Goal: Task Accomplishment & Management: Complete application form

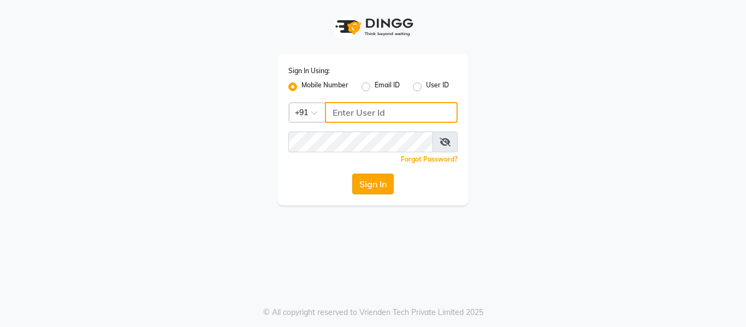
type input "9136660660"
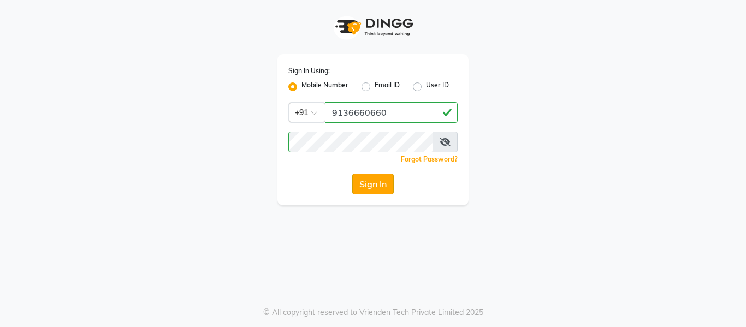
click at [365, 186] on button "Sign In" at bounding box center [373, 184] width 42 height 21
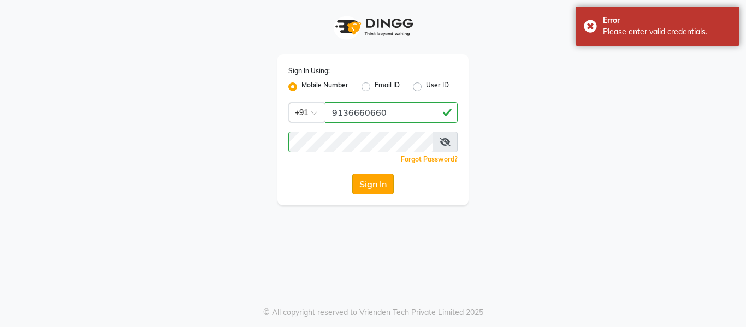
click at [365, 186] on button "Sign In" at bounding box center [373, 184] width 42 height 21
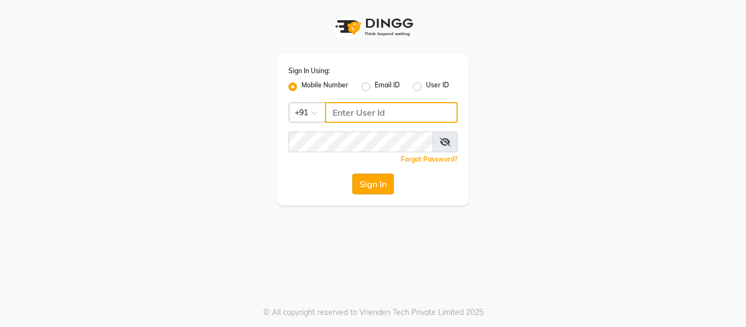
type input "9136660660"
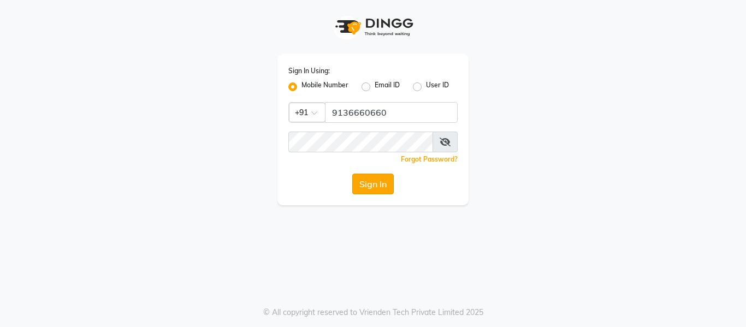
click at [367, 176] on button "Sign In" at bounding box center [373, 184] width 42 height 21
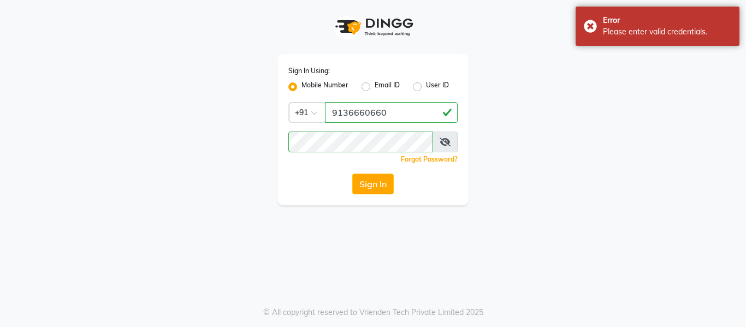
click at [448, 142] on icon at bounding box center [445, 142] width 11 height 9
click at [448, 142] on icon at bounding box center [446, 142] width 10 height 9
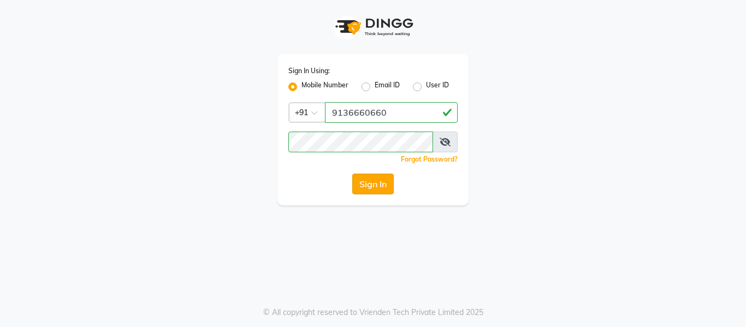
click at [374, 178] on button "Sign In" at bounding box center [373, 184] width 42 height 21
click at [447, 139] on icon at bounding box center [445, 142] width 11 height 9
click at [374, 180] on button "Sign In" at bounding box center [373, 184] width 42 height 21
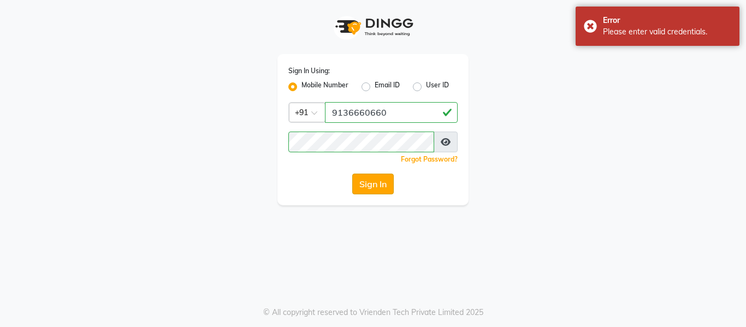
click at [374, 180] on button "Sign In" at bounding box center [373, 184] width 42 height 21
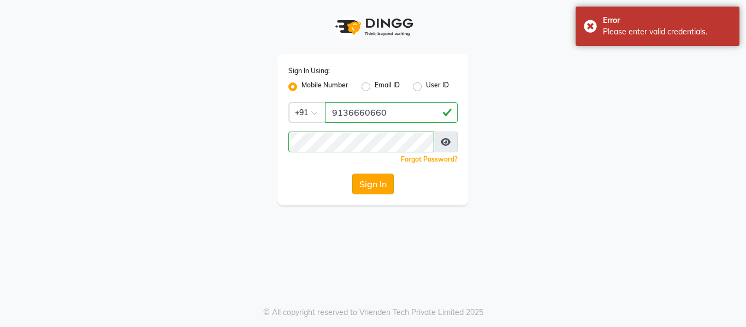
click at [374, 180] on button "Sign In" at bounding box center [373, 184] width 42 height 21
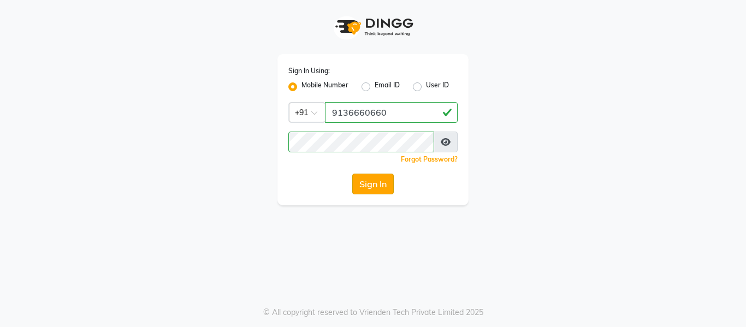
click at [385, 177] on button "Sign In" at bounding box center [373, 184] width 42 height 21
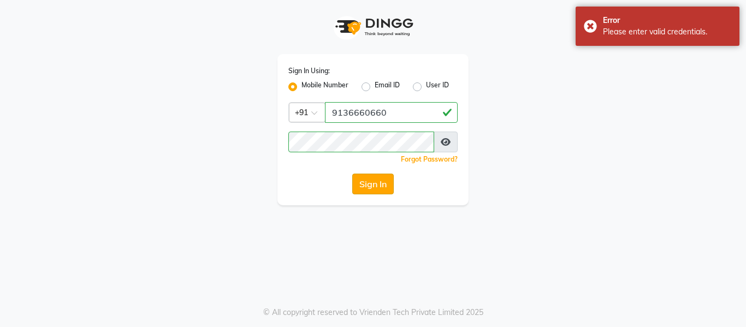
click at [385, 177] on button "Sign In" at bounding box center [373, 184] width 42 height 21
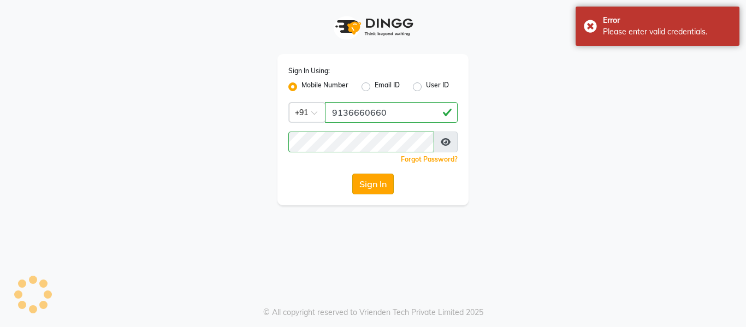
click at [385, 177] on button "Sign In" at bounding box center [373, 184] width 42 height 21
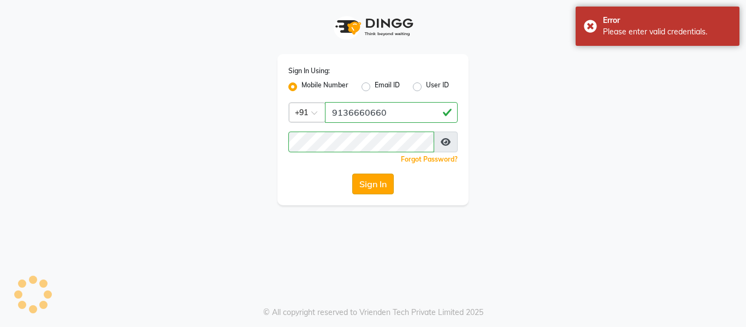
click at [385, 177] on button "Sign In" at bounding box center [373, 184] width 42 height 21
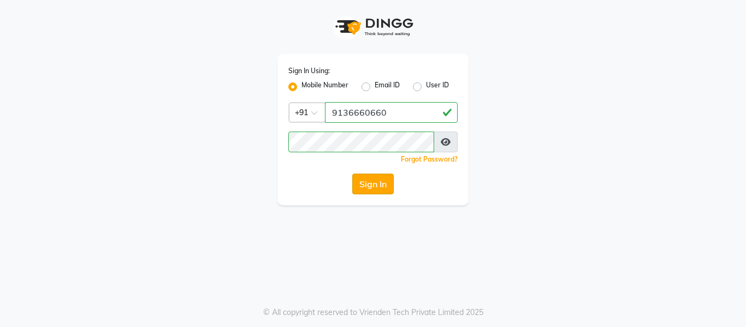
click at [384, 184] on button "Sign In" at bounding box center [373, 184] width 42 height 21
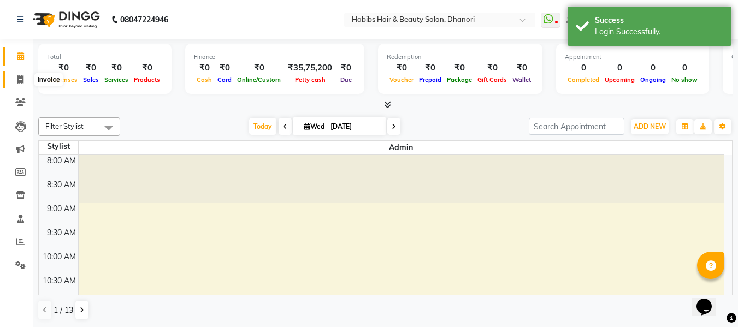
click at [13, 74] on span at bounding box center [20, 80] width 19 height 13
select select "service"
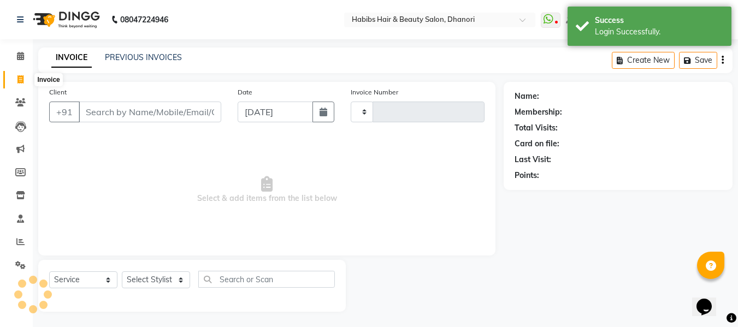
type input "3620"
select select "4967"
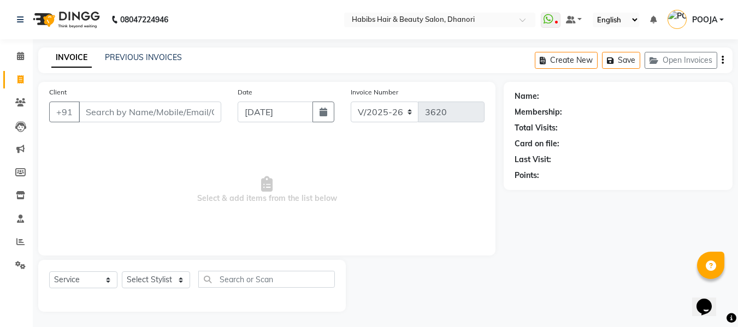
click at [109, 119] on input "Client" at bounding box center [150, 112] width 143 height 21
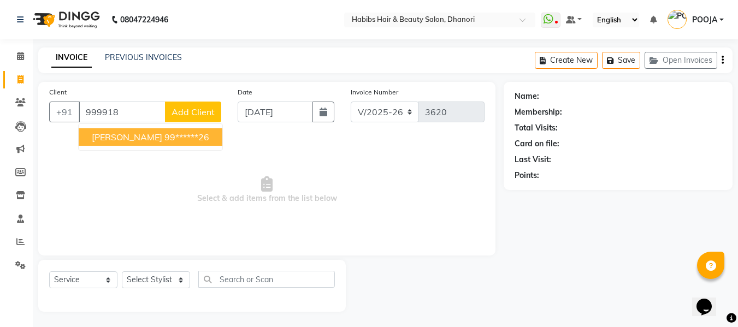
click at [113, 139] on span "[PERSON_NAME]" at bounding box center [127, 137] width 70 height 11
type input "99******26"
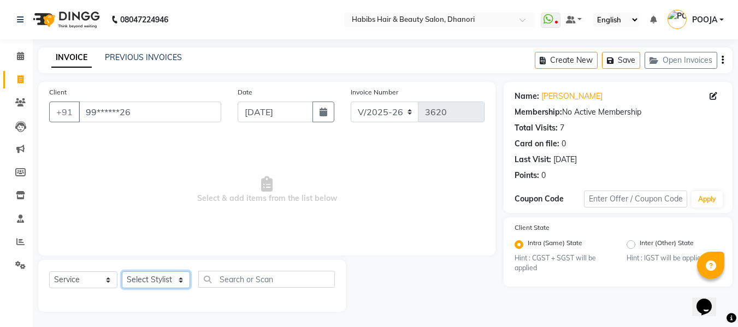
click at [131, 277] on select "Select Stylist Admin [PERSON_NAME] [PERSON_NAME] DIVYA [PERSON_NAME] [PERSON_NA…" at bounding box center [156, 280] width 68 height 17
select select "31280"
click at [122, 272] on select "Select Stylist Admin [PERSON_NAME] [PERSON_NAME] DIVYA [PERSON_NAME] [PERSON_NA…" at bounding box center [156, 280] width 68 height 17
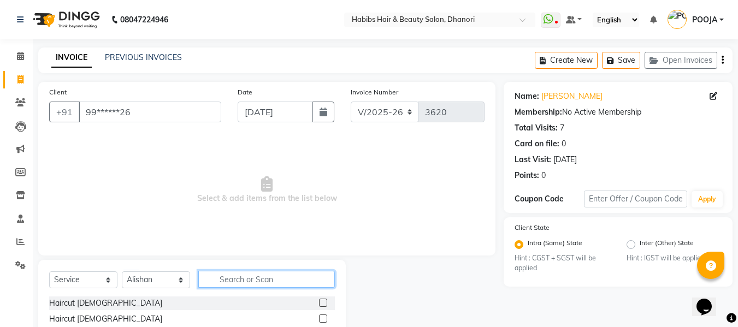
click at [246, 282] on input "text" at bounding box center [266, 279] width 137 height 17
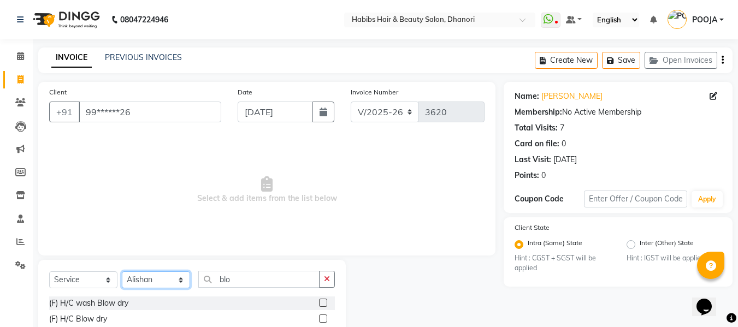
click at [167, 281] on select "Select Stylist Admin [PERSON_NAME] [PERSON_NAME] DIVYA [PERSON_NAME] [PERSON_NA…" at bounding box center [156, 280] width 68 height 17
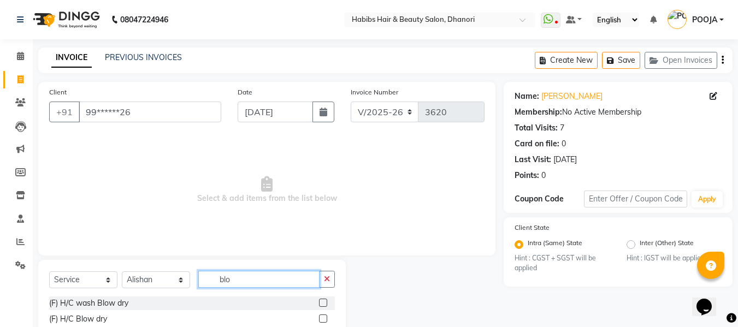
click at [257, 281] on input "blo" at bounding box center [258, 279] width 121 height 17
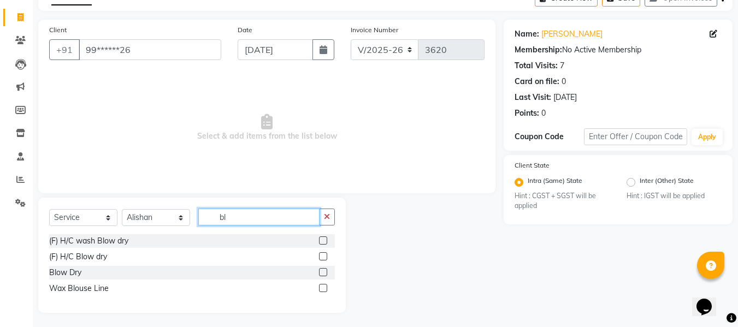
type input "b"
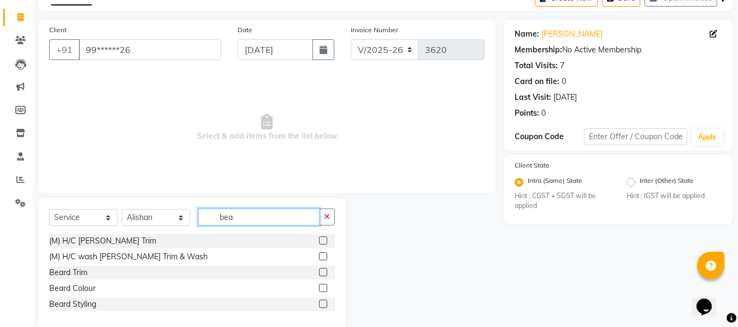
type input "bea"
click at [323, 240] on label at bounding box center [323, 241] width 8 height 8
click at [323, 240] on input "checkbox" at bounding box center [322, 241] width 7 height 7
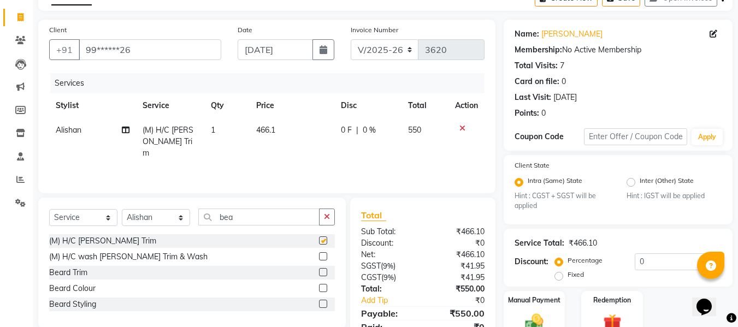
checkbox input "false"
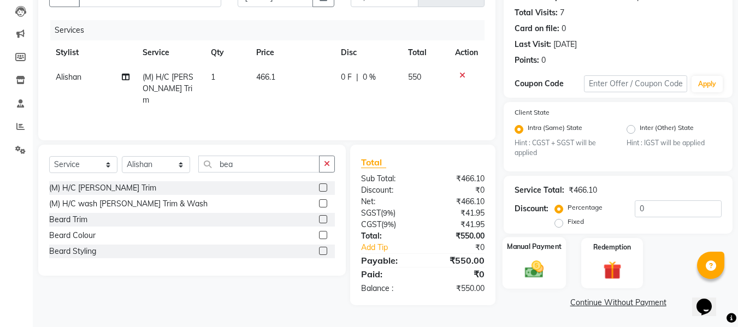
click at [520, 271] on img at bounding box center [534, 270] width 31 height 22
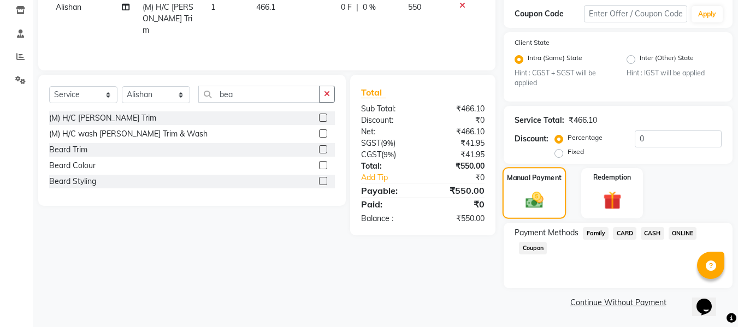
scroll to position [185, 0]
click at [685, 231] on span "ONLINE" at bounding box center [683, 234] width 28 height 13
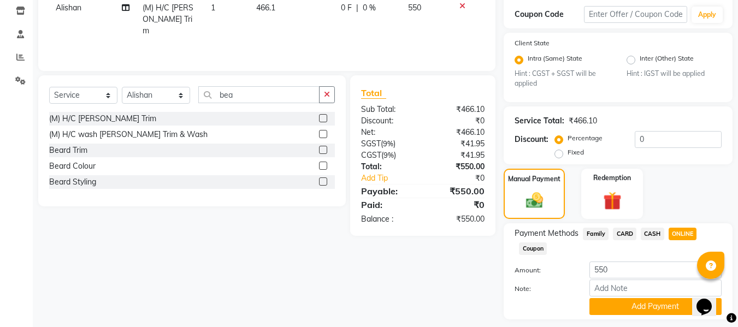
scroll to position [216, 0]
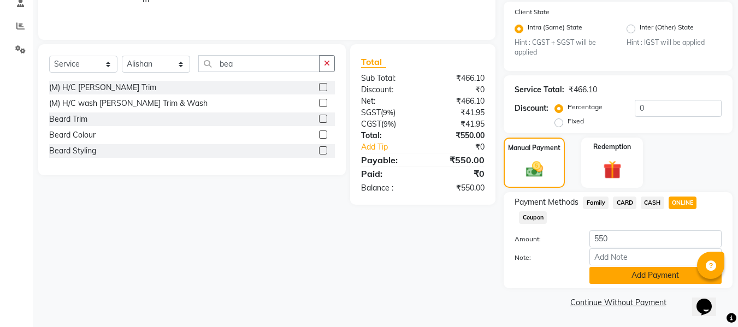
click at [663, 279] on button "Add Payment" at bounding box center [656, 275] width 132 height 17
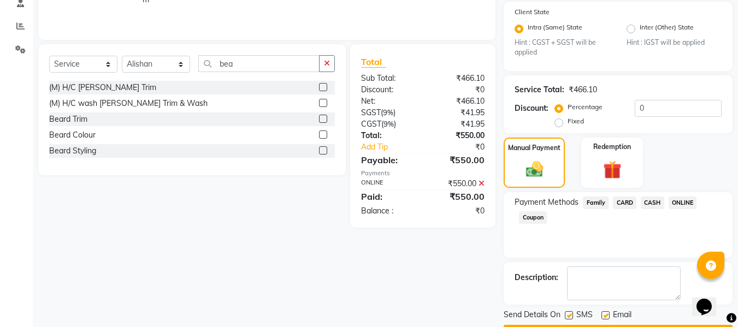
scroll to position [247, 0]
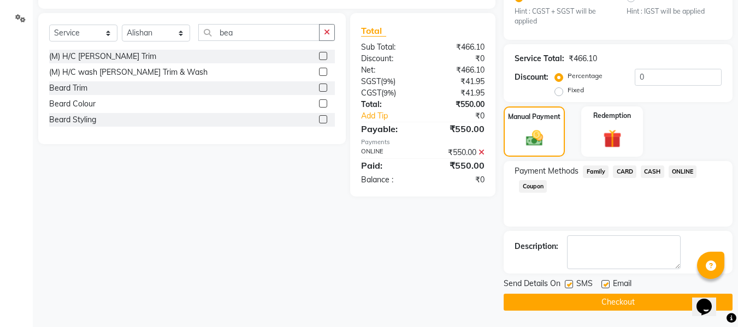
click at [651, 304] on button "Checkout" at bounding box center [618, 302] width 229 height 17
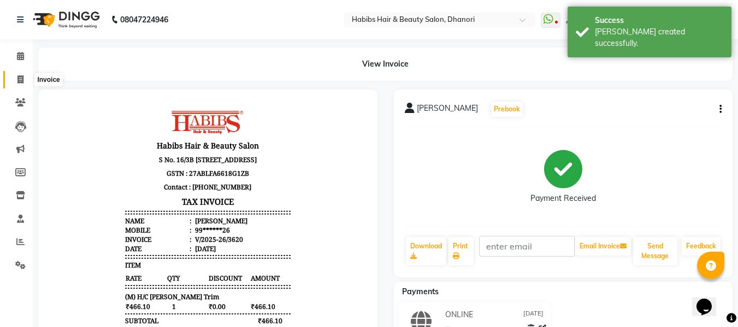
click at [23, 75] on icon at bounding box center [20, 79] width 6 height 8
select select "4967"
select select "service"
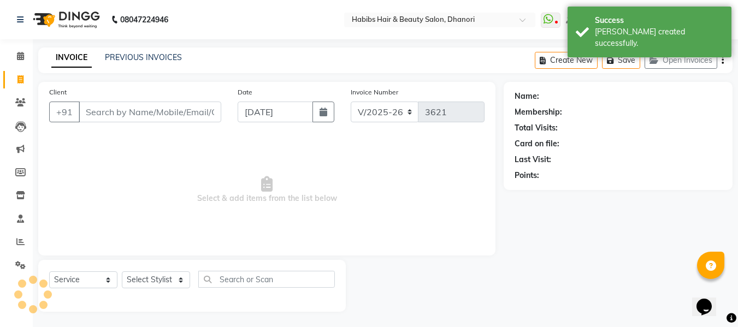
scroll to position [1, 0]
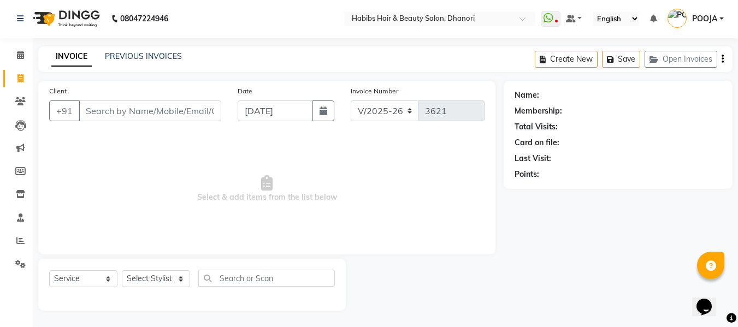
click at [114, 110] on input "Client" at bounding box center [150, 111] width 143 height 21
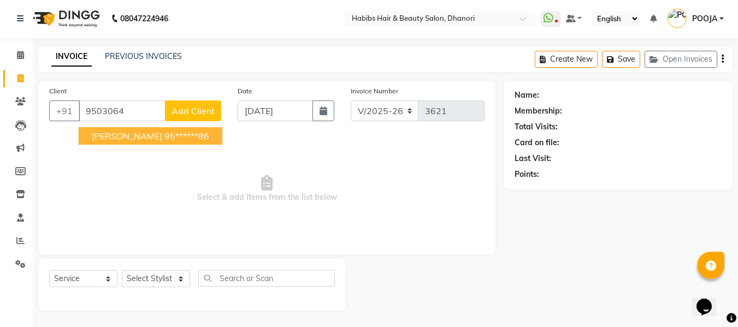
click at [145, 143] on button "[PERSON_NAME] 95******86" at bounding box center [151, 135] width 144 height 17
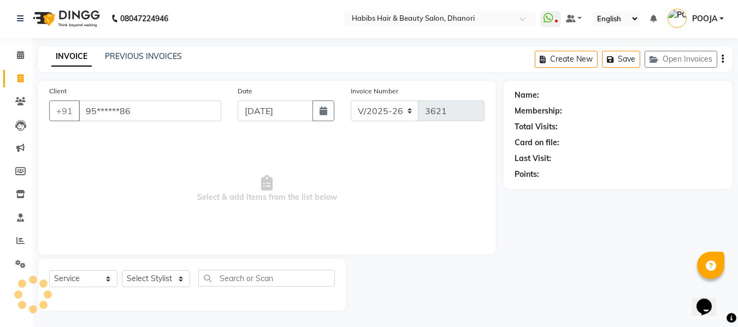
type input "95******86"
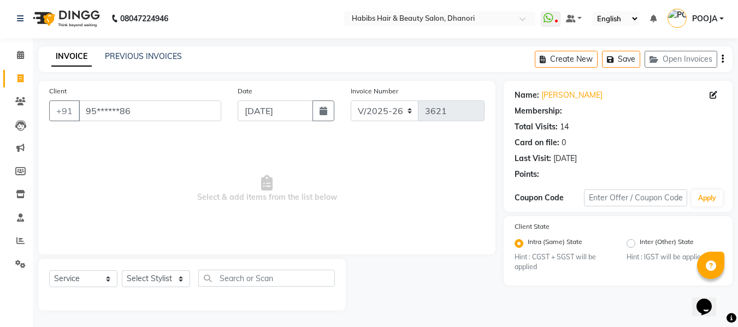
select select "1: Object"
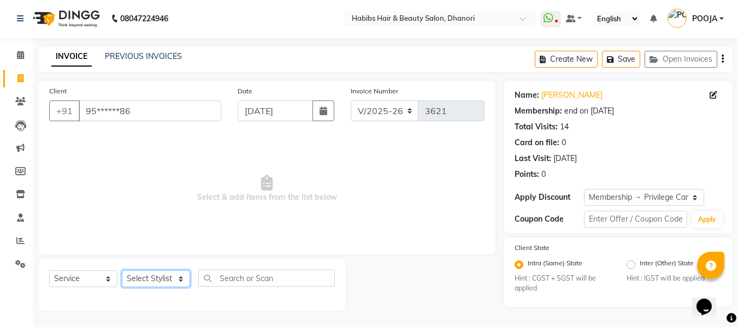
click at [168, 284] on select "Select Stylist Admin [PERSON_NAME] [PERSON_NAME] DIVYA [PERSON_NAME] [PERSON_NA…" at bounding box center [156, 278] width 68 height 17
select select "86440"
click at [122, 270] on select "Select Stylist Admin [PERSON_NAME] [PERSON_NAME] DIVYA [PERSON_NAME] [PERSON_NA…" at bounding box center [156, 278] width 68 height 17
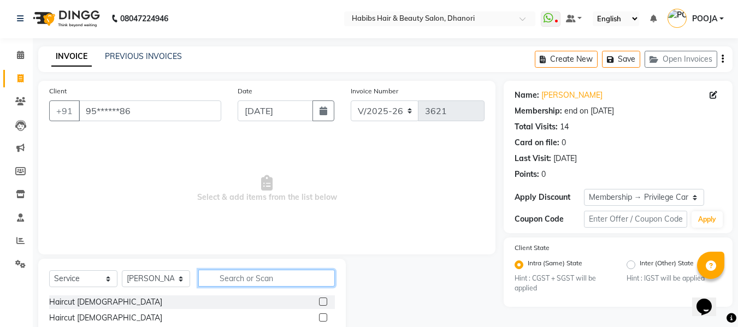
click at [299, 272] on input "text" at bounding box center [266, 278] width 137 height 17
type input "bea"
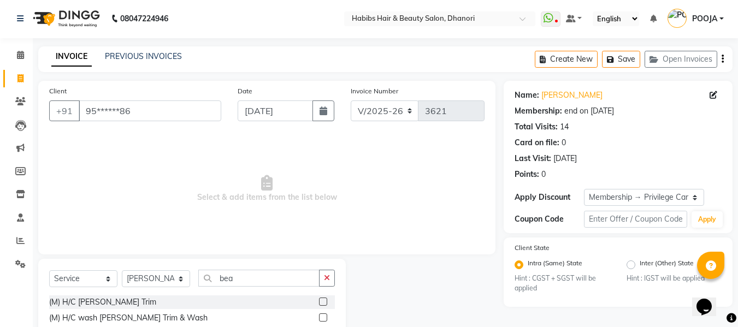
click at [325, 305] on label at bounding box center [323, 302] width 8 height 8
click at [325, 305] on input "checkbox" at bounding box center [322, 302] width 7 height 7
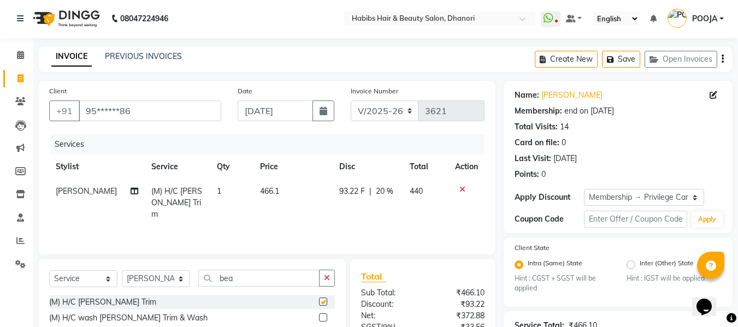
checkbox input "false"
click at [274, 192] on td "466.1" at bounding box center [293, 203] width 79 height 48
select select "86440"
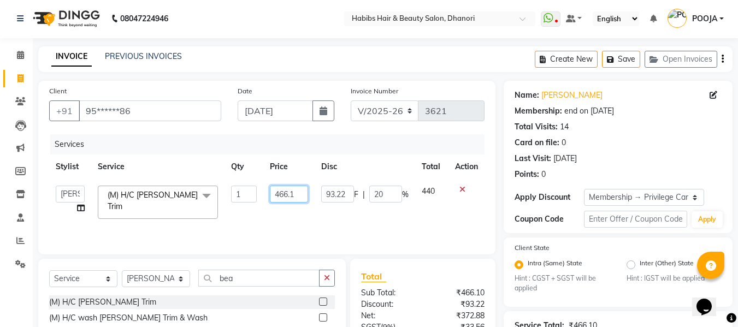
click at [286, 193] on input "466.1" at bounding box center [289, 194] width 38 height 17
type input "381.3559"
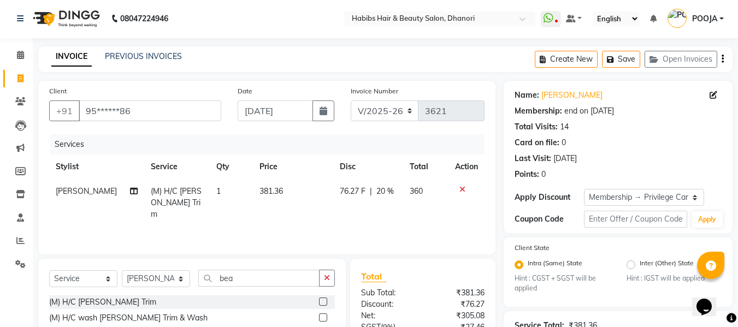
click at [387, 196] on span "20 %" at bounding box center [384, 191] width 17 height 11
select select "86440"
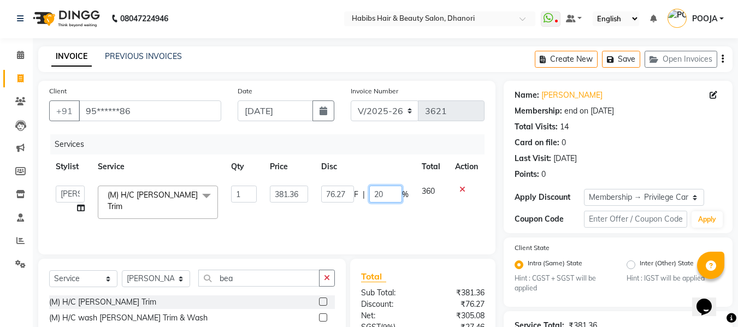
click at [387, 196] on input "20" at bounding box center [385, 194] width 33 height 17
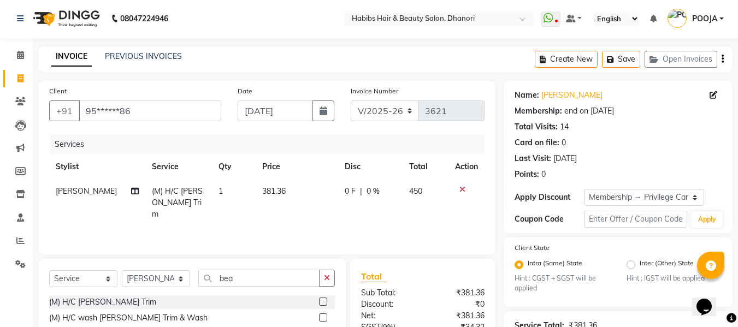
click at [362, 225] on div "Services Stylist Service Qty Price Disc Total Action [PERSON_NAME] (M) H/C [PER…" at bounding box center [267, 188] width 436 height 109
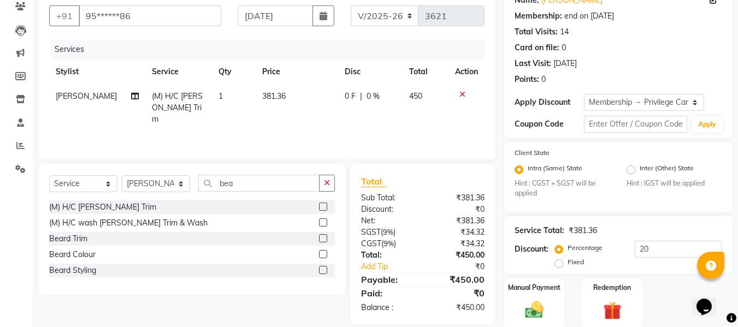
scroll to position [137, 0]
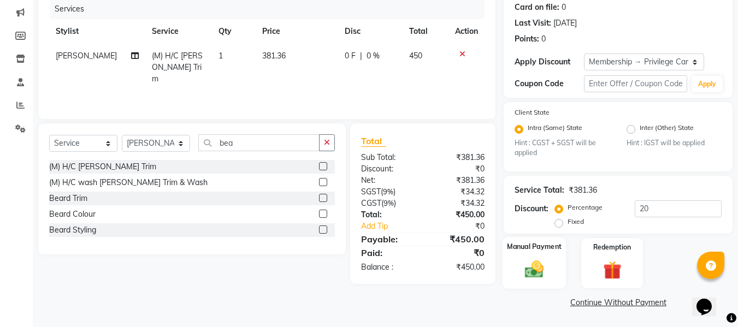
click at [518, 269] on div "Manual Payment" at bounding box center [535, 263] width 64 height 52
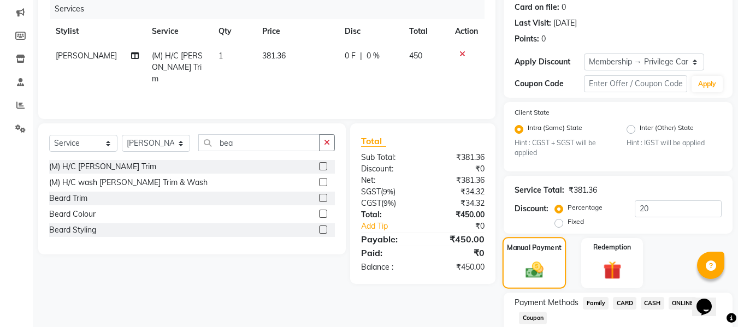
scroll to position [207, 0]
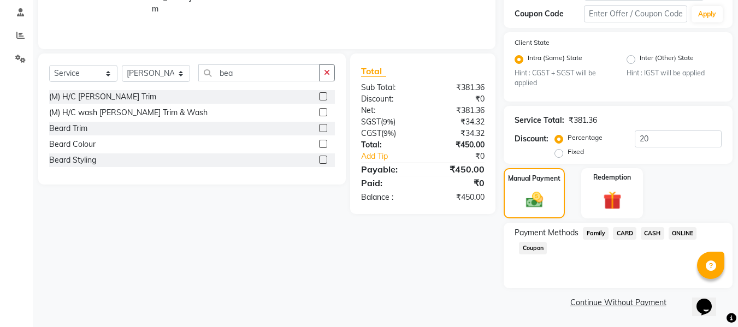
click at [622, 230] on span "CARD" at bounding box center [624, 233] width 23 height 13
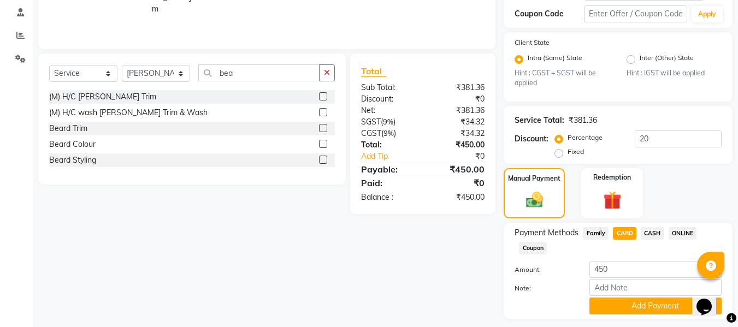
scroll to position [237, 0]
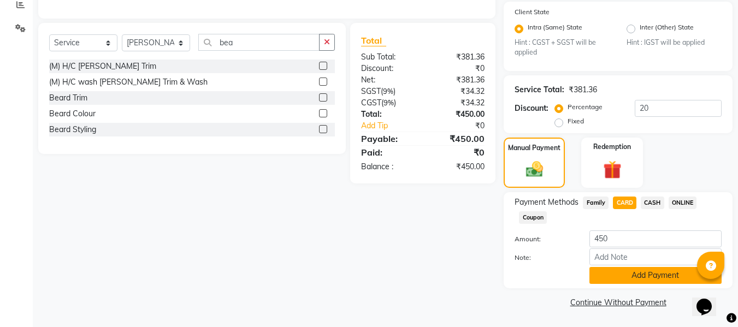
click at [617, 275] on button "Add Payment" at bounding box center [656, 275] width 132 height 17
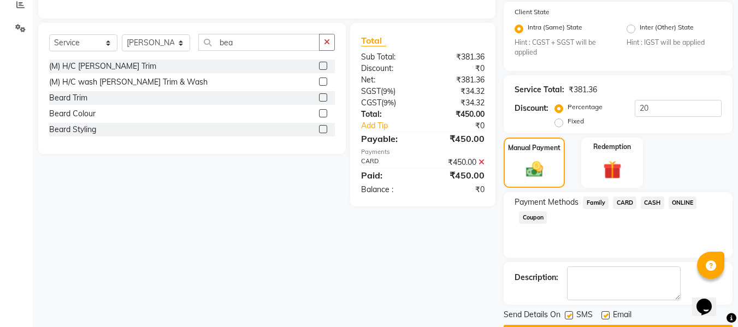
scroll to position [268, 0]
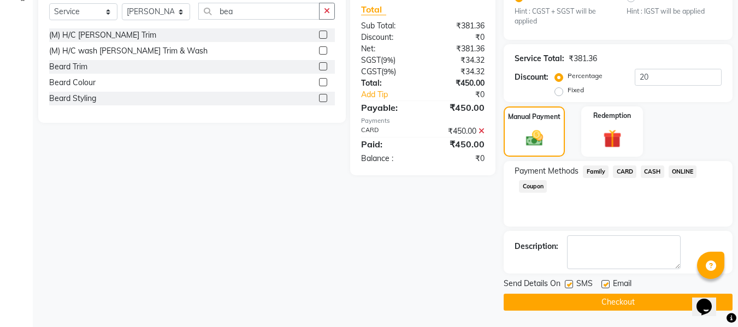
click at [613, 302] on button "Checkout" at bounding box center [618, 302] width 229 height 17
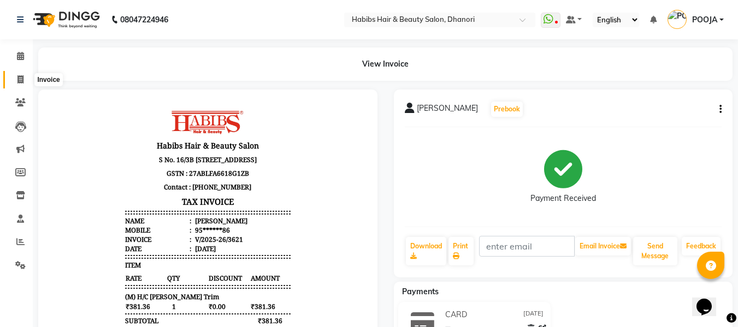
click at [12, 84] on span at bounding box center [20, 80] width 19 height 13
select select "4967"
select select "service"
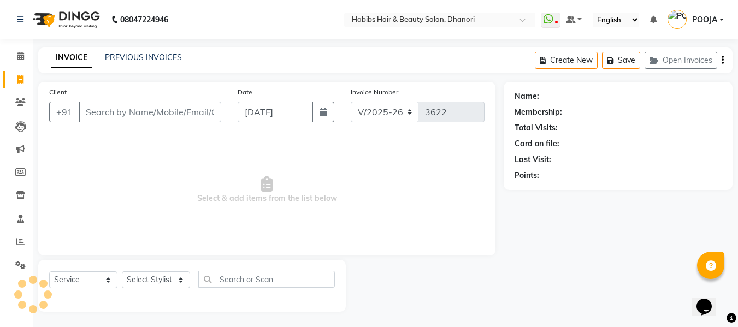
scroll to position [1, 0]
click at [146, 115] on input "Client" at bounding box center [150, 111] width 143 height 21
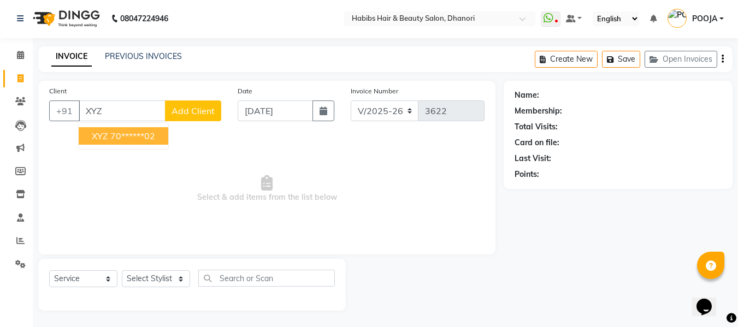
click at [150, 132] on ngb-highlight "70******02" at bounding box center [132, 136] width 45 height 11
type input "70******02"
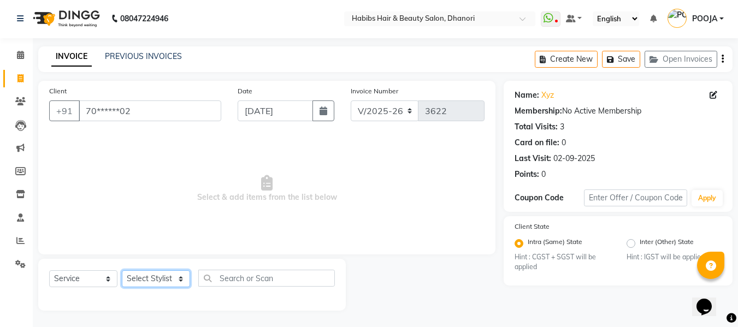
click at [149, 279] on select "Select Stylist Admin [PERSON_NAME] [PERSON_NAME] DIVYA [PERSON_NAME] [PERSON_NA…" at bounding box center [156, 278] width 68 height 17
select select "70341"
click at [122, 270] on select "Select Stylist Admin [PERSON_NAME] [PERSON_NAME] DIVYA [PERSON_NAME] [PERSON_NA…" at bounding box center [156, 278] width 68 height 17
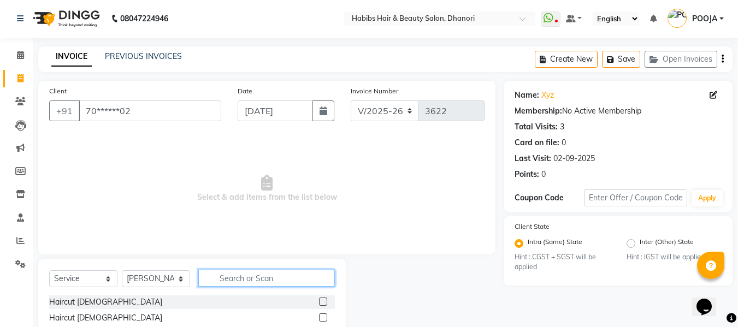
click at [272, 270] on input "text" at bounding box center [266, 278] width 137 height 17
type input "hair"
click at [319, 304] on label at bounding box center [323, 302] width 8 height 8
click at [319, 304] on input "checkbox" at bounding box center [322, 302] width 7 height 7
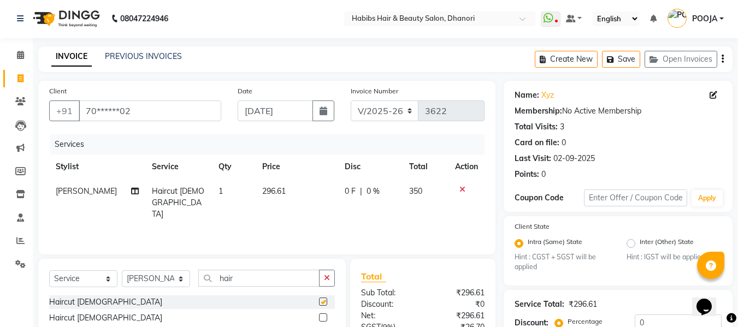
checkbox input "false"
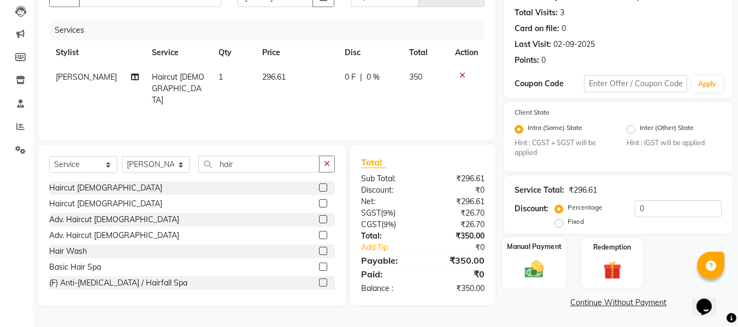
click at [527, 282] on div "Manual Payment" at bounding box center [535, 263] width 64 height 52
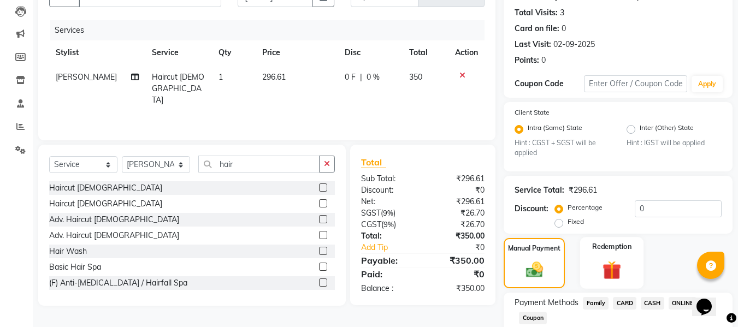
scroll to position [185, 0]
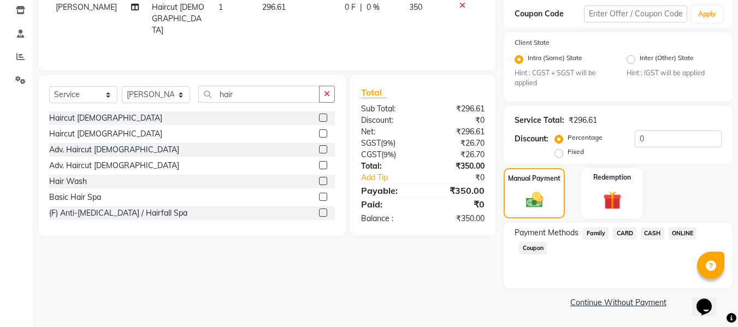
click at [678, 237] on span "ONLINE" at bounding box center [683, 233] width 28 height 13
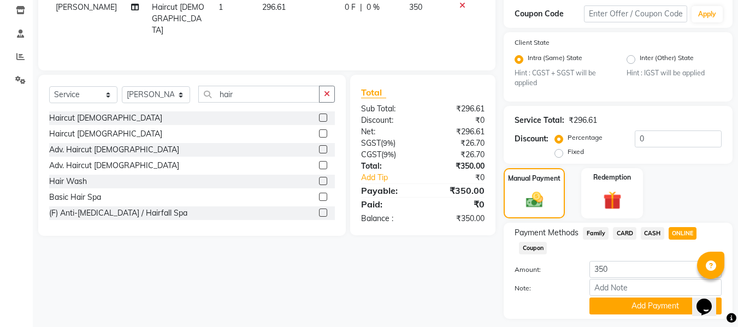
scroll to position [216, 0]
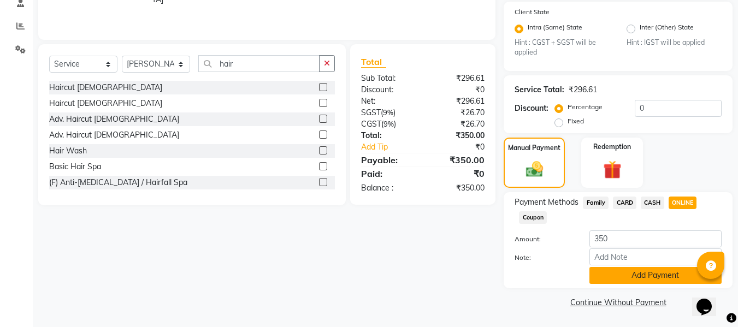
click at [665, 281] on button "Add Payment" at bounding box center [656, 275] width 132 height 17
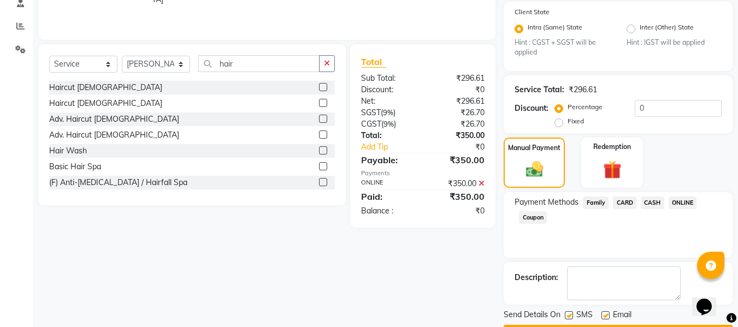
scroll to position [247, 0]
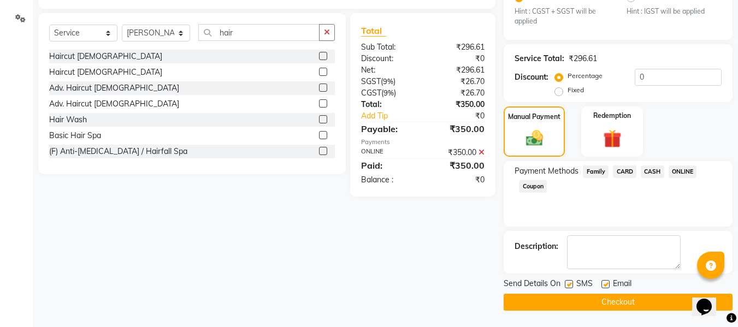
click at [645, 302] on button "Checkout" at bounding box center [618, 302] width 229 height 17
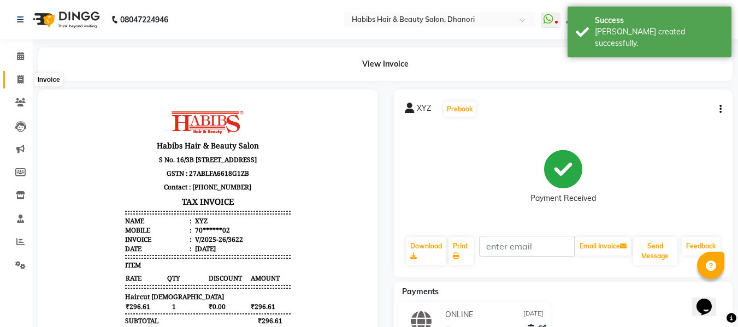
click at [17, 74] on span at bounding box center [20, 80] width 19 height 13
select select "4967"
select select "service"
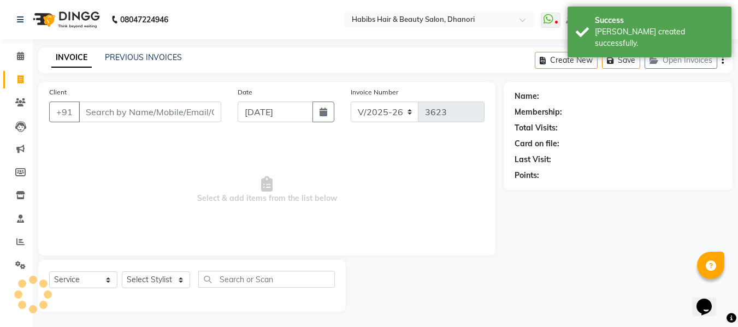
scroll to position [1, 0]
click at [114, 107] on input "Client" at bounding box center [150, 111] width 143 height 21
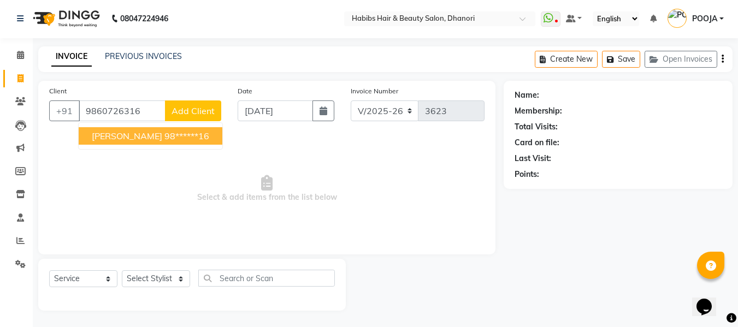
type input "9860726316"
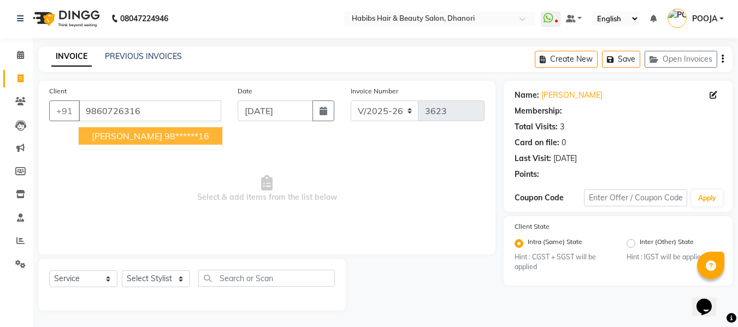
select select "1: Object"
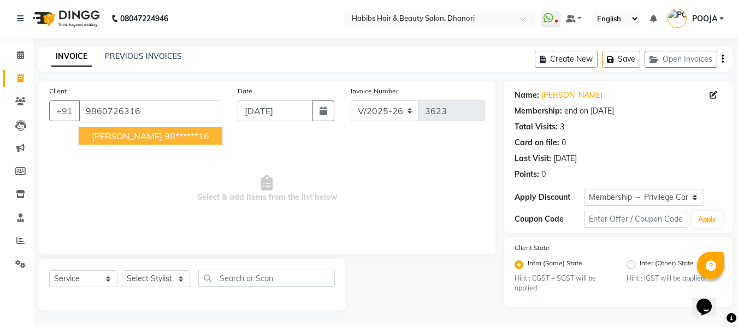
click at [124, 136] on span "[PERSON_NAME]" at bounding box center [127, 136] width 70 height 11
type input "98******16"
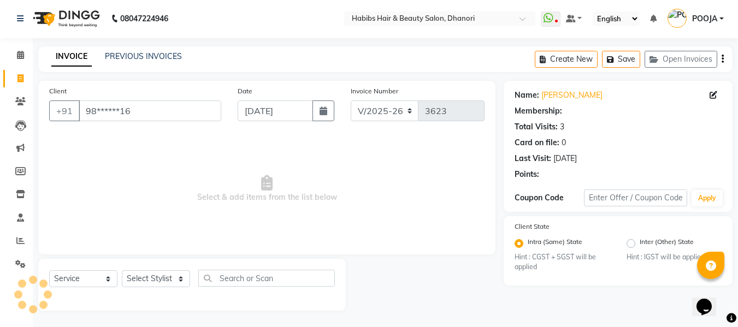
select select "1: Object"
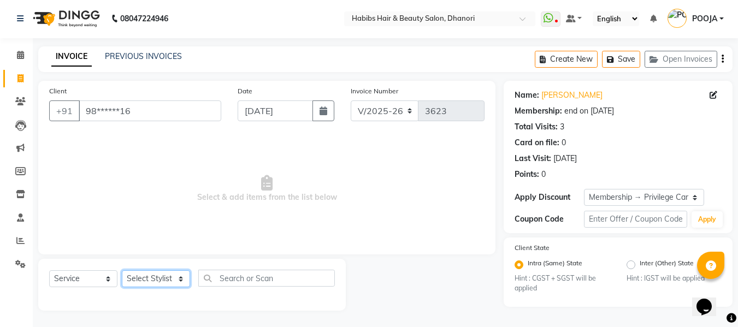
click at [157, 278] on select "Select Stylist Admin [PERSON_NAME] [PERSON_NAME] DIVYA [PERSON_NAME] [PERSON_NA…" at bounding box center [156, 278] width 68 height 17
select select "35846"
click at [122, 270] on select "Select Stylist Admin [PERSON_NAME] [PERSON_NAME] DIVYA [PERSON_NAME] [PERSON_NA…" at bounding box center [156, 278] width 68 height 17
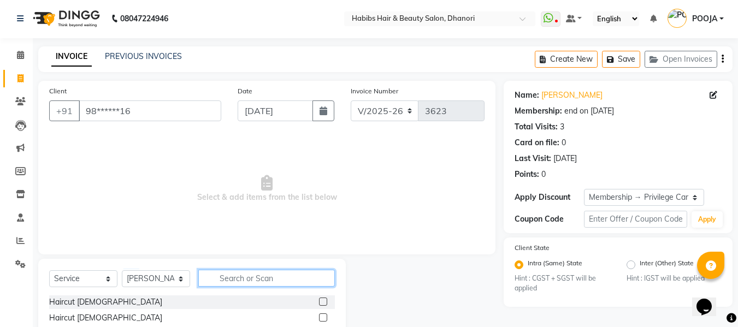
click at [235, 276] on input "text" at bounding box center [266, 278] width 137 height 17
type input "tong"
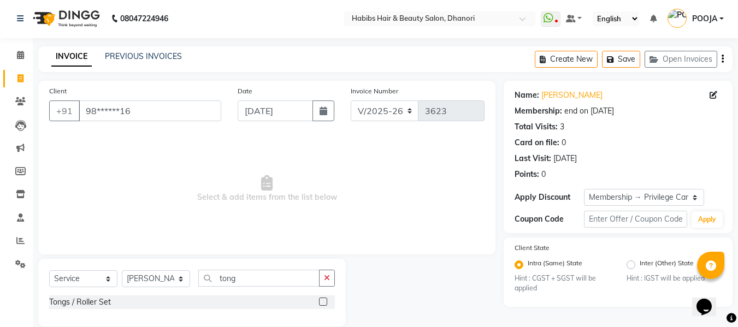
click at [324, 303] on label at bounding box center [323, 302] width 8 height 8
click at [324, 303] on input "checkbox" at bounding box center [322, 302] width 7 height 7
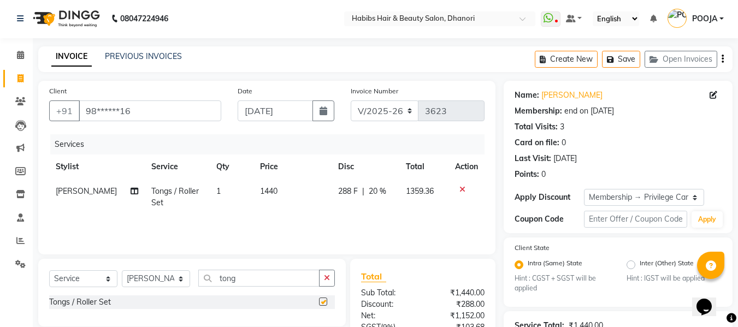
checkbox input "false"
click at [273, 274] on input "tong" at bounding box center [258, 278] width 121 height 17
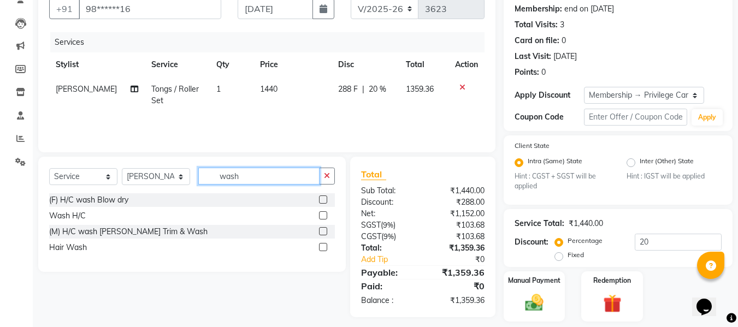
scroll to position [104, 0]
type input "wash"
click at [327, 247] on label at bounding box center [323, 247] width 8 height 8
click at [326, 247] on input "checkbox" at bounding box center [322, 247] width 7 height 7
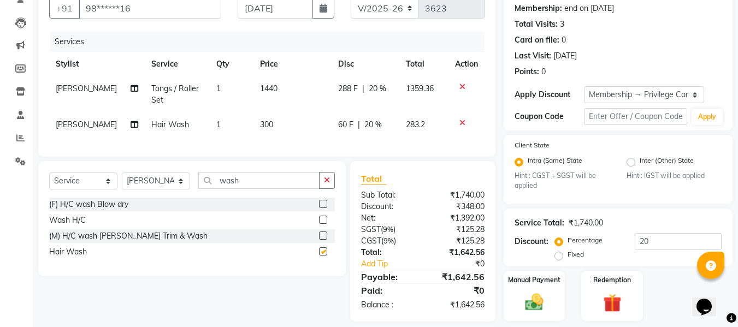
checkbox input "false"
click at [15, 144] on span at bounding box center [20, 138] width 19 height 13
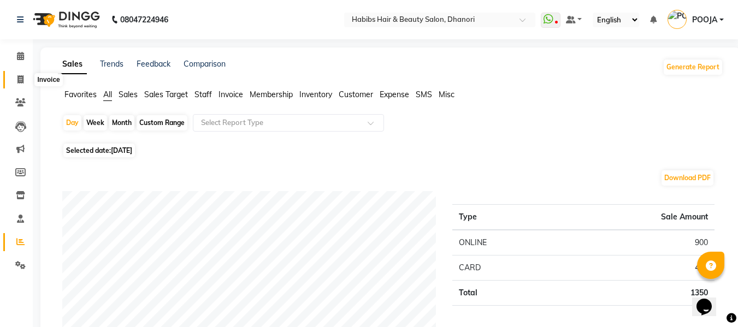
click at [15, 78] on span at bounding box center [20, 80] width 19 height 13
select select "4967"
select select "service"
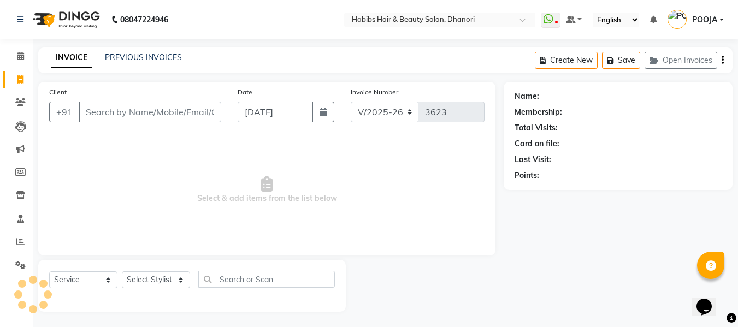
scroll to position [1, 0]
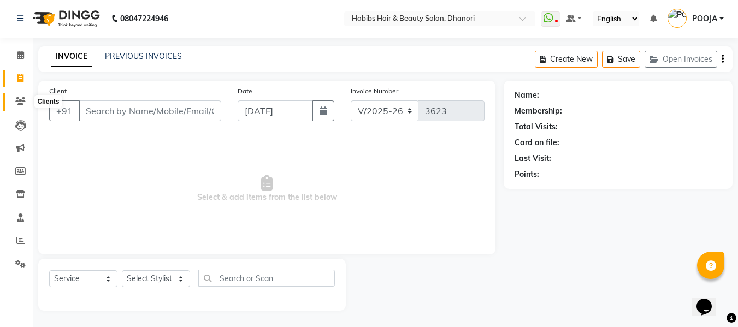
click at [17, 105] on icon at bounding box center [20, 101] width 10 height 8
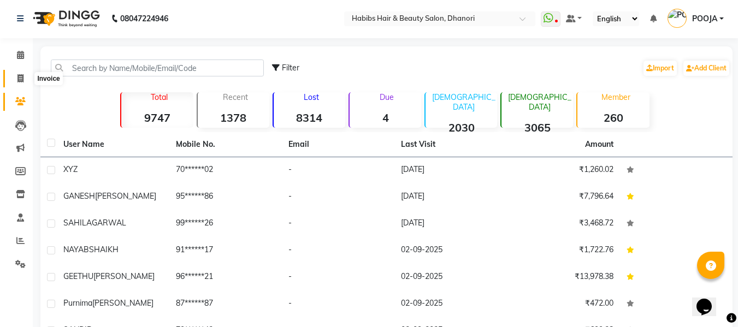
click at [11, 74] on span at bounding box center [20, 79] width 19 height 13
select select "4967"
select select "service"
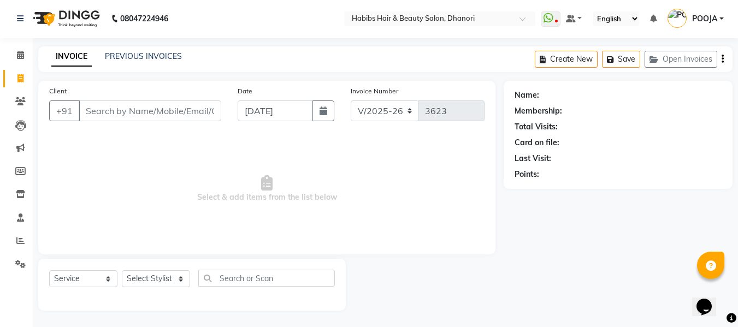
click at [132, 102] on input "Client" at bounding box center [150, 111] width 143 height 21
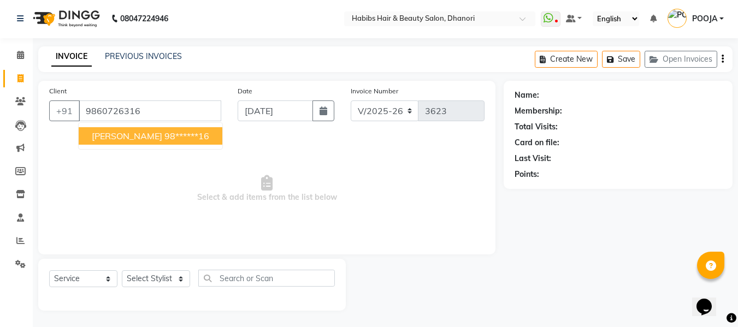
type input "9860726316"
select select "1: Object"
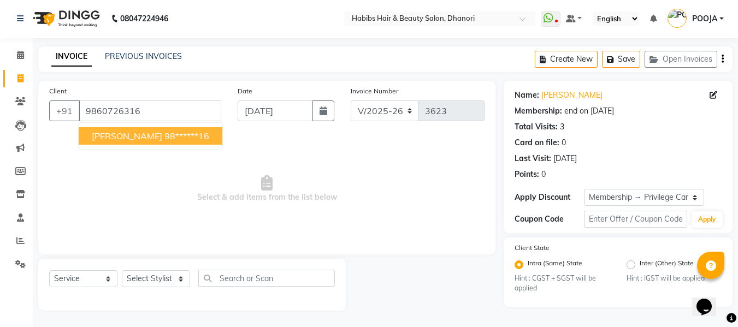
click at [133, 141] on span "[PERSON_NAME]" at bounding box center [127, 136] width 70 height 11
type input "98******16"
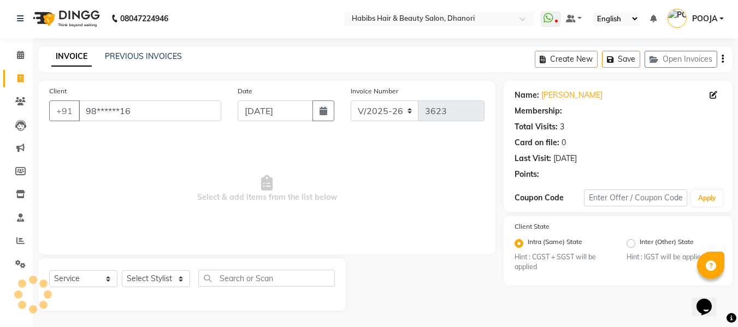
select select "1: Object"
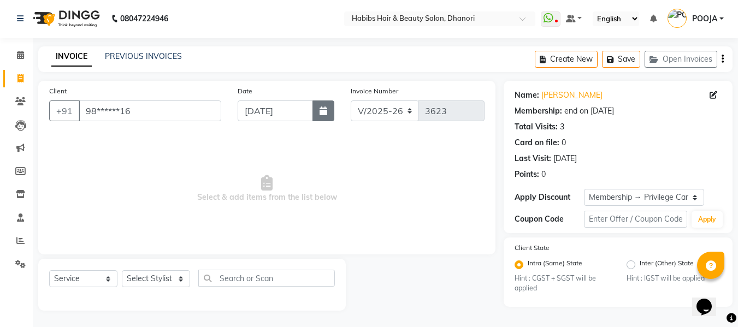
click at [322, 113] on icon "button" at bounding box center [324, 111] width 8 height 9
select select "9"
select select "2025"
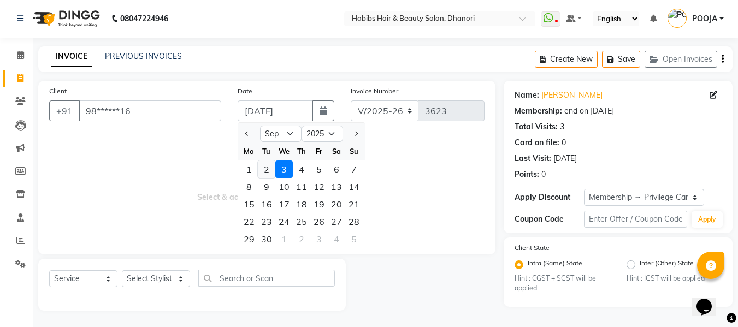
click at [267, 167] on div "2" at bounding box center [266, 169] width 17 height 17
type input "02-09-2025"
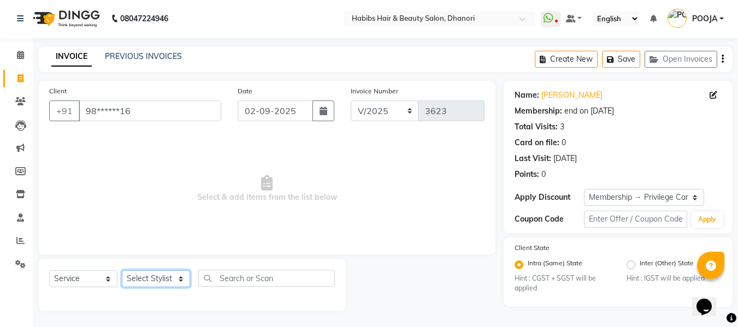
click at [167, 280] on select "Select Stylist Admin [PERSON_NAME] [PERSON_NAME] DIVYA [PERSON_NAME] [PERSON_NA…" at bounding box center [156, 278] width 68 height 17
select select "35846"
click at [122, 270] on select "Select Stylist Admin [PERSON_NAME] [PERSON_NAME] DIVYA [PERSON_NAME] [PERSON_NA…" at bounding box center [156, 278] width 68 height 17
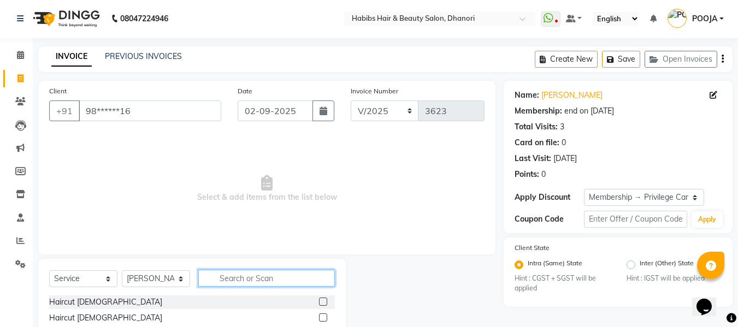
click at [245, 281] on input "text" at bounding box center [266, 278] width 137 height 17
type input "tong"
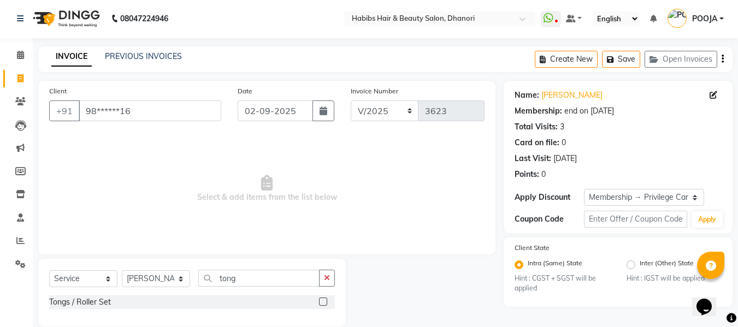
click at [320, 299] on label at bounding box center [323, 302] width 8 height 8
click at [320, 299] on input "checkbox" at bounding box center [322, 302] width 7 height 7
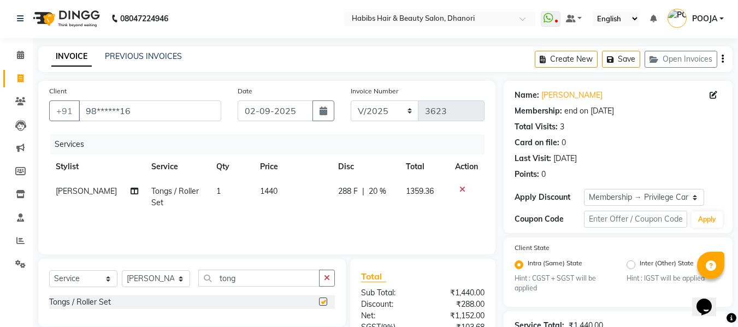
checkbox input "false"
click at [261, 275] on input "tong" at bounding box center [258, 278] width 121 height 17
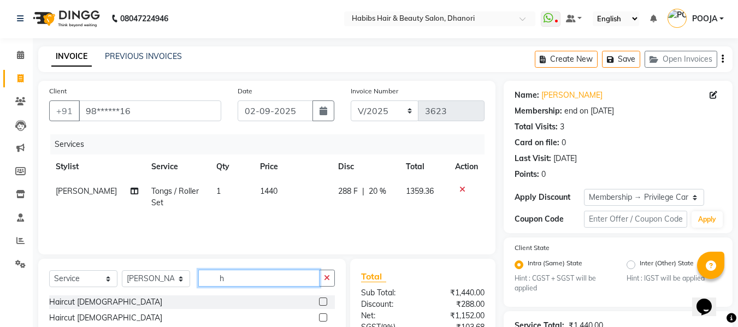
scroll to position [104, 0]
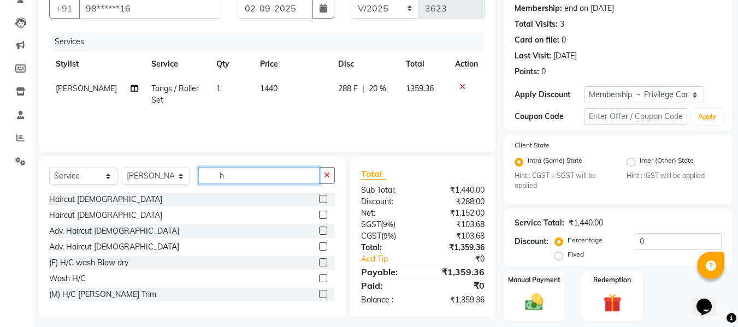
type input "h"
click at [319, 278] on label at bounding box center [323, 278] width 8 height 8
click at [319, 278] on input "checkbox" at bounding box center [322, 278] width 7 height 7
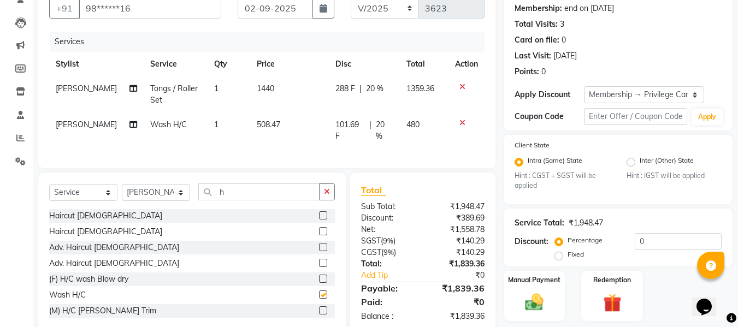
checkbox input "false"
click at [464, 122] on icon at bounding box center [463, 123] width 6 height 8
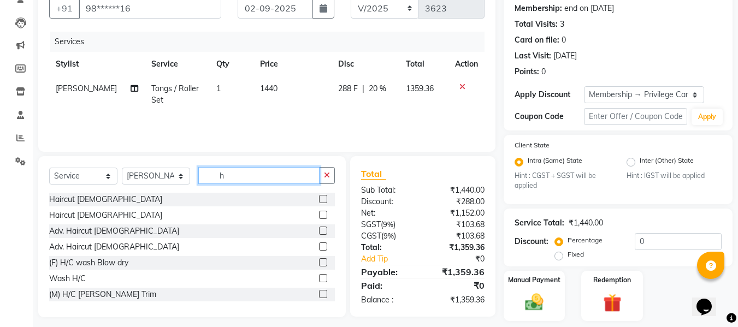
click at [244, 179] on input "h" at bounding box center [258, 175] width 121 height 17
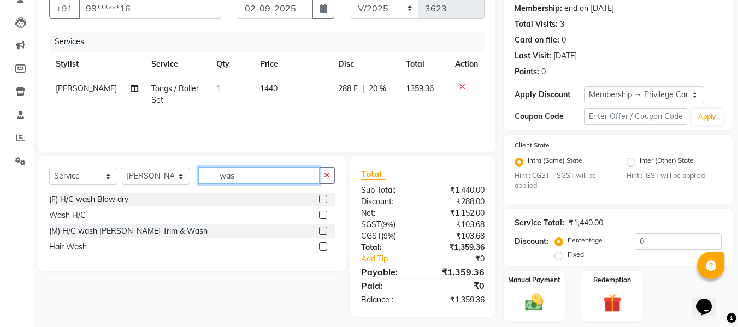
type input "was"
click at [322, 245] on label at bounding box center [323, 247] width 8 height 8
click at [322, 245] on input "checkbox" at bounding box center [322, 247] width 7 height 7
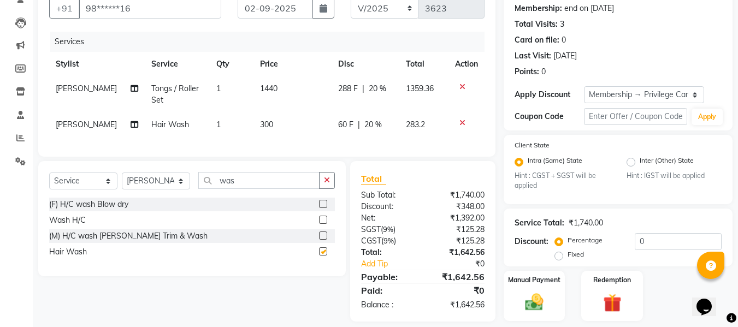
checkbox input "false"
click at [269, 127] on span "300" at bounding box center [266, 125] width 13 height 10
select select "35846"
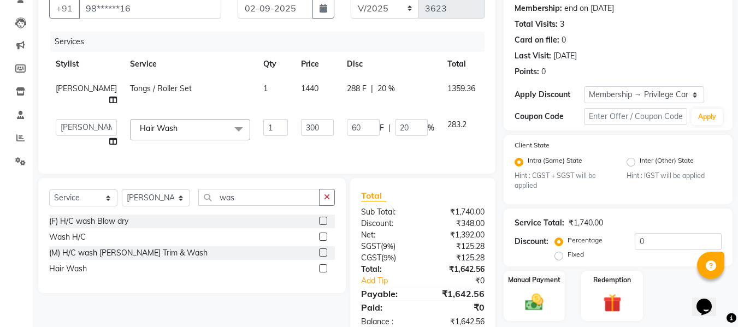
click at [269, 127] on td "1" at bounding box center [276, 134] width 38 height 42
click at [301, 131] on input "300" at bounding box center [317, 127] width 33 height 17
type input "250"
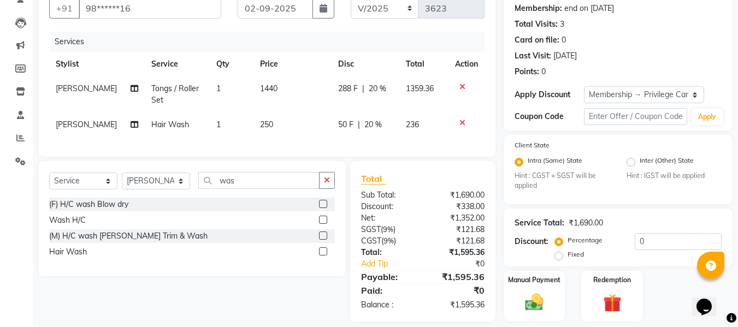
click at [289, 146] on div "Services Stylist Service Qty Price Disc Total Action [PERSON_NAME] Tongs / Roll…" at bounding box center [267, 89] width 436 height 114
click at [268, 87] on span "1440" at bounding box center [268, 89] width 17 height 10
select select "35846"
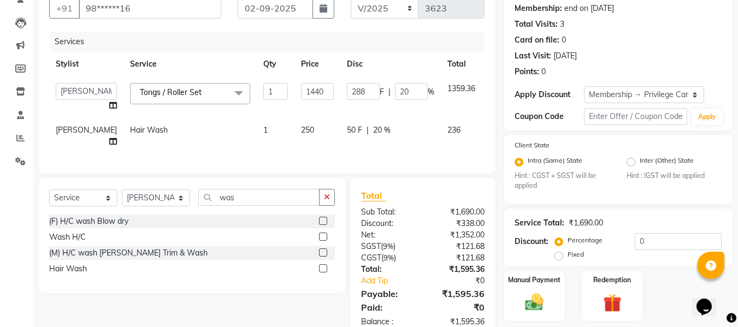
click at [268, 87] on td "1" at bounding box center [276, 97] width 38 height 42
click at [301, 91] on input "1440" at bounding box center [317, 91] width 33 height 17
type input "1200"
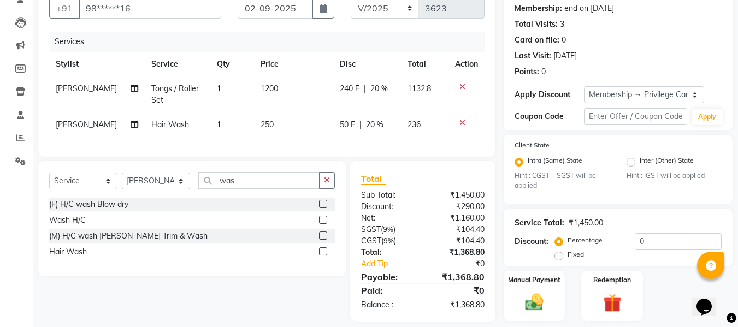
click at [282, 146] on div "Services Stylist Service Qty Price Disc Total Action [PERSON_NAME] Tongs / Roll…" at bounding box center [267, 89] width 436 height 114
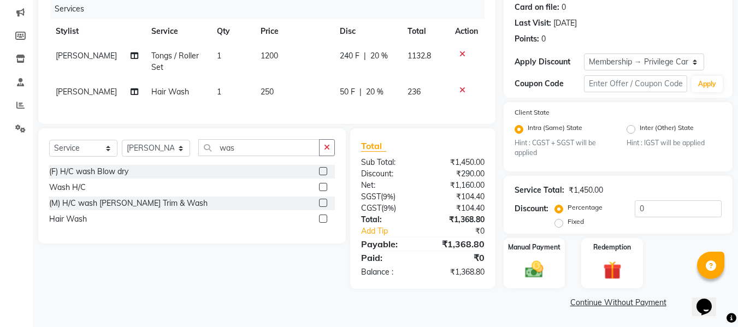
click at [379, 57] on span "20 %" at bounding box center [378, 55] width 17 height 11
select select "35846"
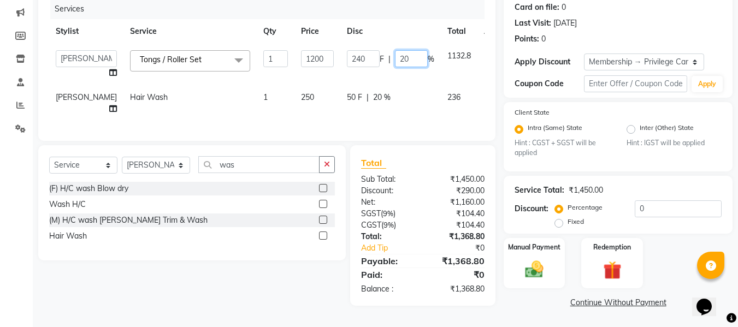
click at [395, 58] on input "20" at bounding box center [411, 58] width 33 height 17
type input "2"
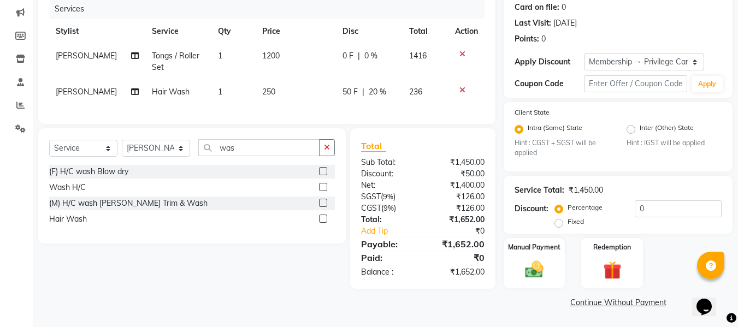
click at [364, 93] on div "50 F | 20 %" at bounding box center [370, 91] width 54 height 11
select select "35846"
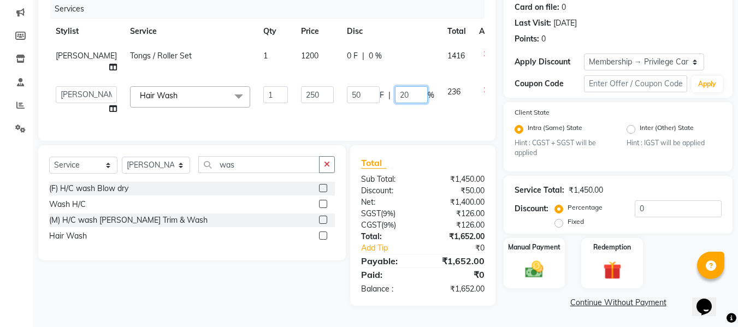
click at [395, 96] on input "20" at bounding box center [411, 94] width 33 height 17
type input "2"
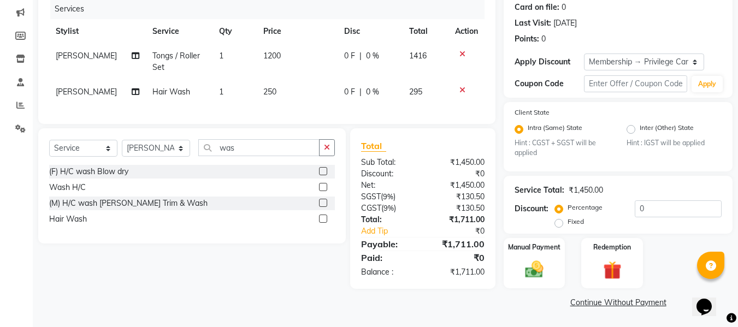
click at [379, 113] on div "Services Stylist Service Qty Price Disc Total Action [PERSON_NAME] Tongs / Roll…" at bounding box center [267, 56] width 436 height 114
click at [527, 278] on img at bounding box center [534, 270] width 31 height 22
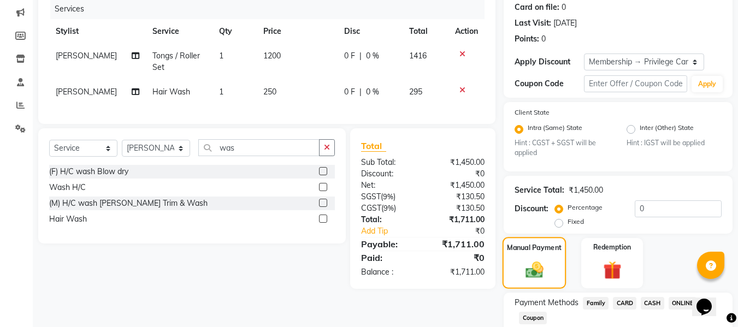
scroll to position [207, 0]
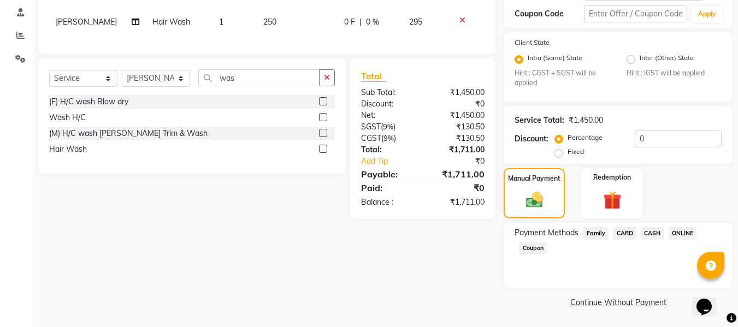
click at [681, 235] on span "ONLINE" at bounding box center [683, 233] width 28 height 13
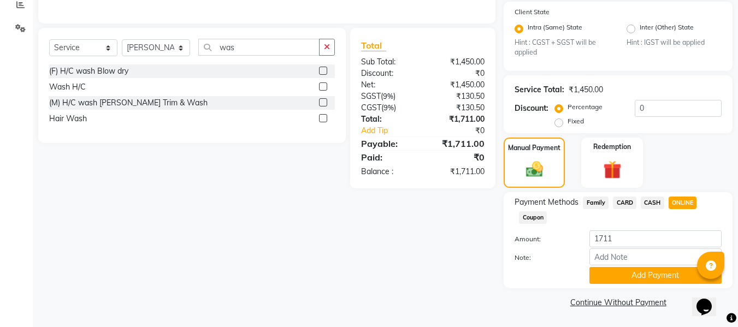
scroll to position [0, 0]
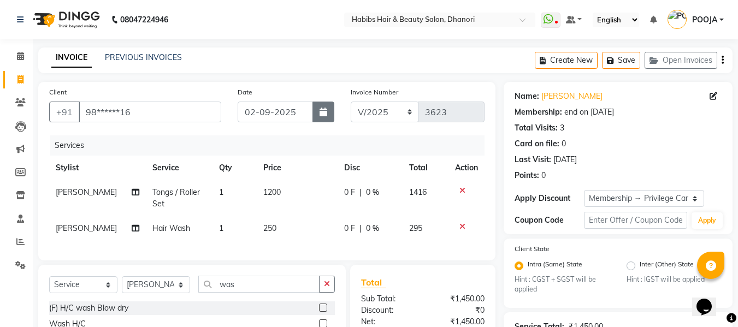
click at [322, 110] on icon "button" at bounding box center [324, 112] width 8 height 9
select select "9"
select select "2025"
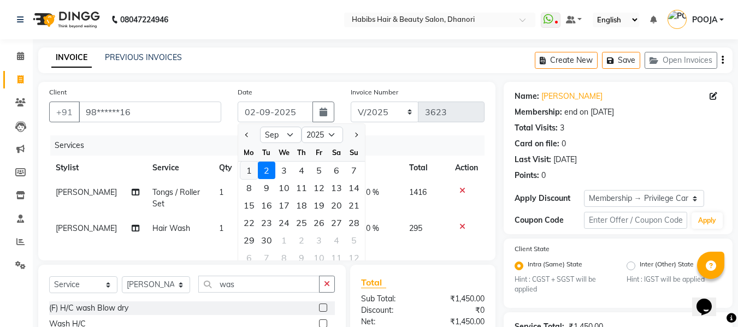
click at [252, 172] on div "1" at bounding box center [248, 170] width 17 height 17
type input "[DATE]"
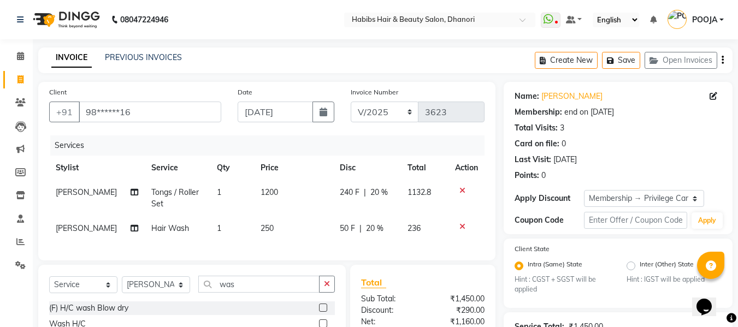
scroll to position [237, 0]
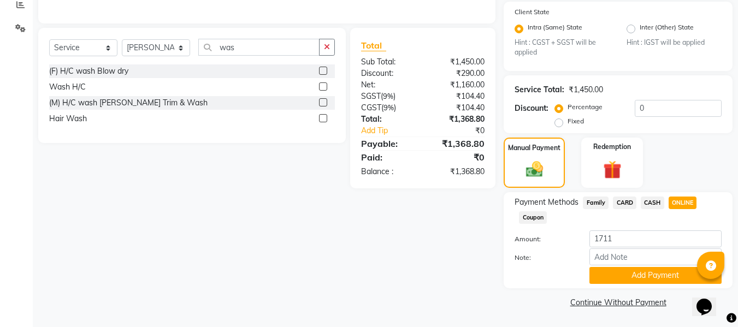
click at [614, 285] on div "Payment Methods Family CARD CASH ONLINE Coupon Amount: 1711 Note: Add Payment" at bounding box center [618, 240] width 229 height 96
click at [611, 276] on button "Add Payment" at bounding box center [656, 275] width 132 height 17
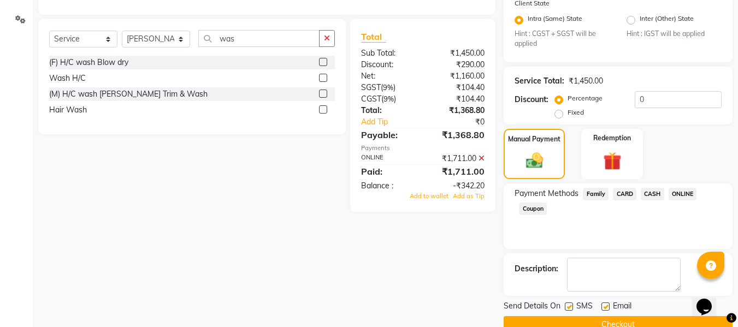
scroll to position [246, 0]
click at [483, 162] on icon at bounding box center [482, 158] width 6 height 8
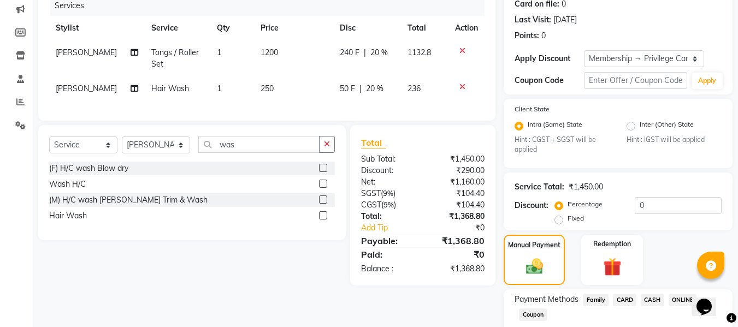
scroll to position [139, 0]
click at [374, 51] on span "20 %" at bounding box center [378, 53] width 17 height 11
select select "35846"
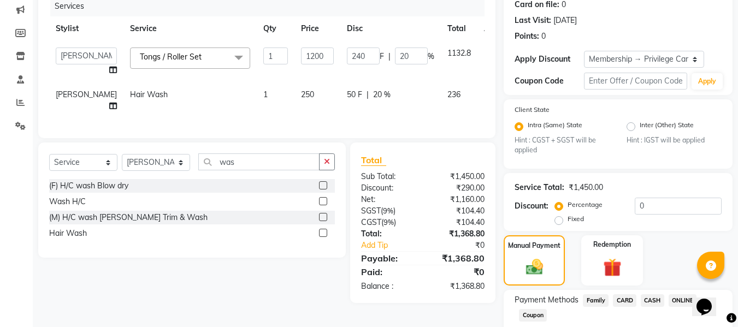
click at [374, 51] on div "240 F | 20 %" at bounding box center [390, 56] width 87 height 17
click at [395, 56] on input "20" at bounding box center [411, 56] width 33 height 17
type input "0"
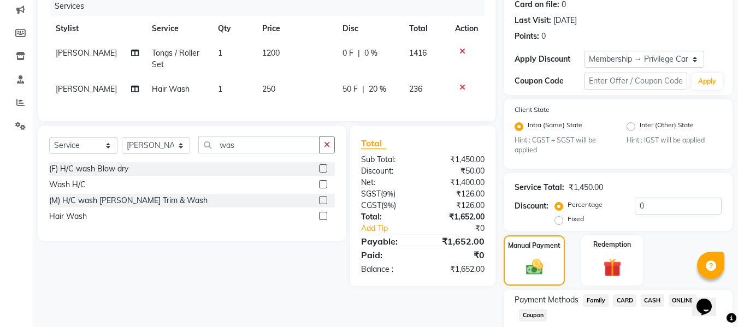
click at [357, 110] on div "Services Stylist Service Qty Price Disc Total Action [PERSON_NAME] Tongs / Roll…" at bounding box center [267, 53] width 436 height 114
click at [372, 89] on span "20 %" at bounding box center [377, 89] width 17 height 11
select select "35846"
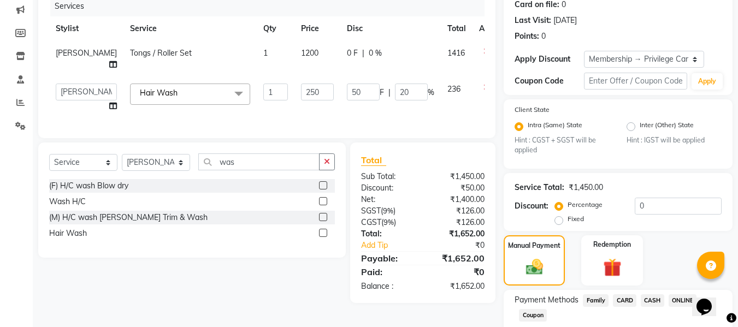
click at [372, 89] on div "50 F | 20 %" at bounding box center [390, 92] width 87 height 17
click at [395, 90] on input "20" at bounding box center [411, 92] width 33 height 17
type input "2"
type input "0"
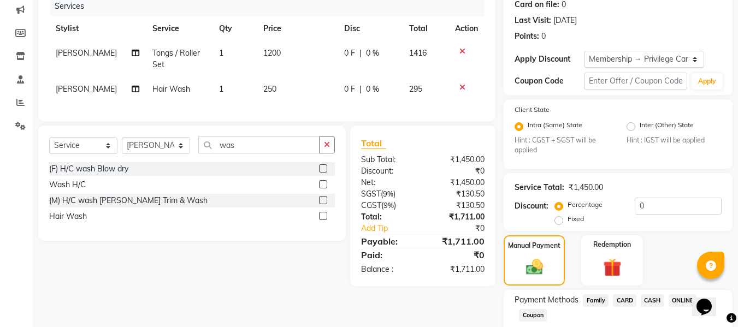
click at [377, 110] on div "Services Stylist Service Qty Price Disc Total Action [PERSON_NAME] Tongs / Roll…" at bounding box center [267, 53] width 436 height 114
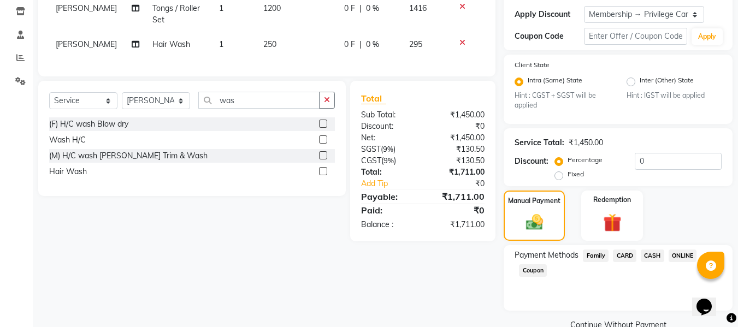
scroll to position [186, 0]
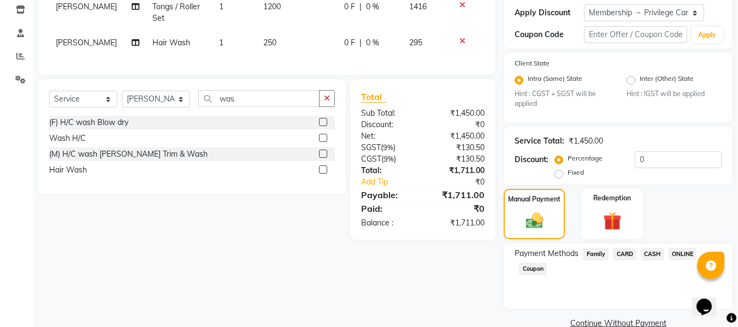
click at [683, 258] on span "ONLINE" at bounding box center [683, 254] width 28 height 13
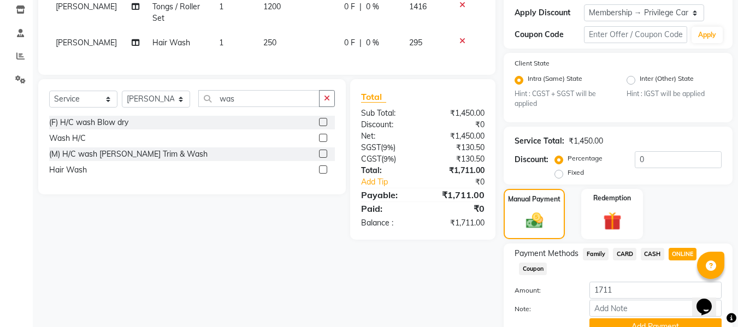
scroll to position [237, 0]
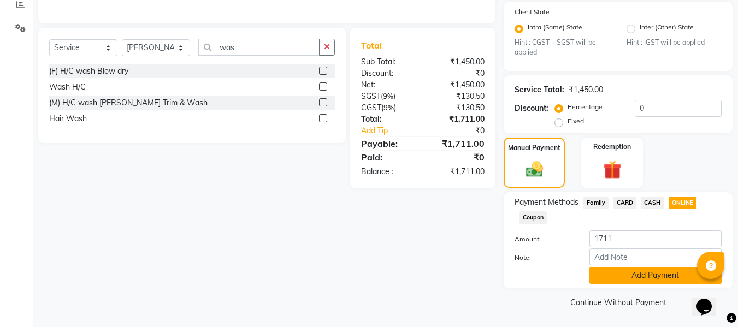
click at [655, 272] on button "Add Payment" at bounding box center [656, 275] width 132 height 17
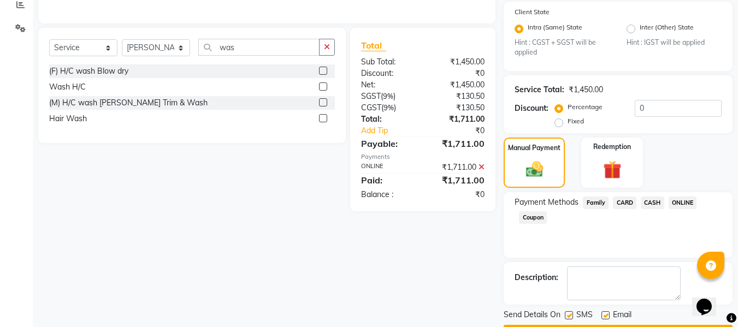
scroll to position [268, 0]
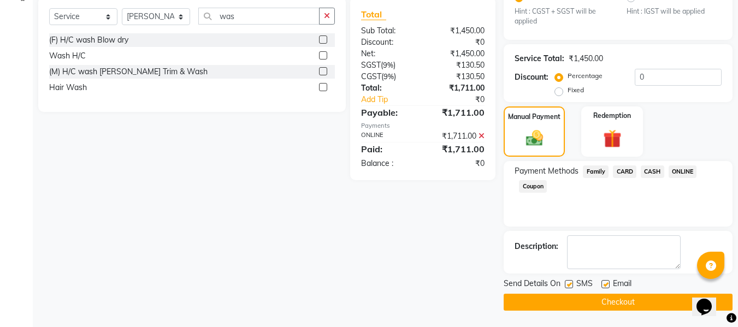
click at [639, 303] on button "Checkout" at bounding box center [618, 302] width 229 height 17
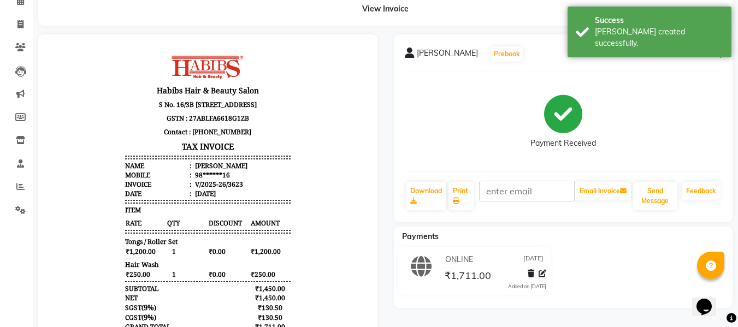
scroll to position [56, 0]
click at [19, 20] on icon at bounding box center [20, 24] width 6 height 8
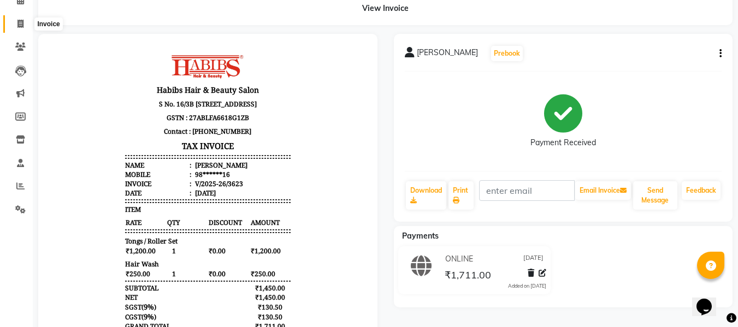
scroll to position [1, 0]
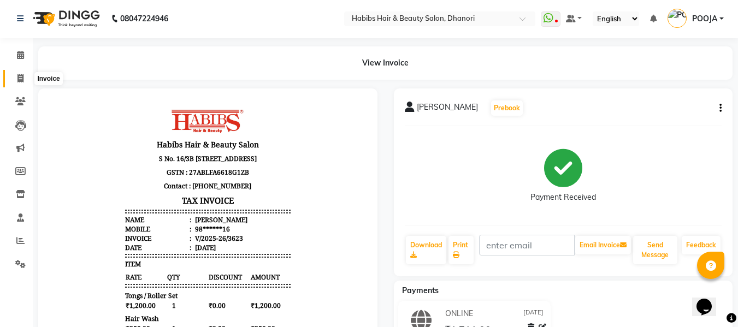
select select "service"
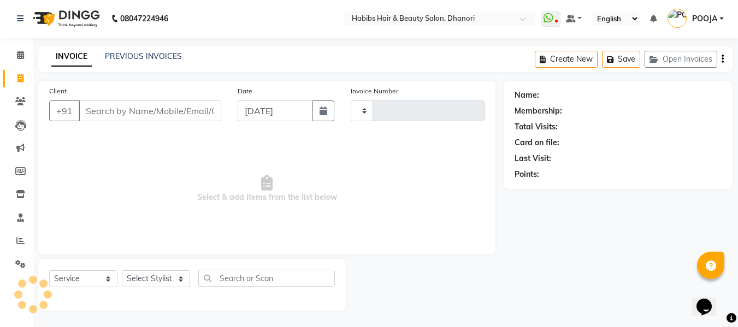
type input "3624"
select select "4967"
click at [17, 101] on icon at bounding box center [20, 101] width 10 height 8
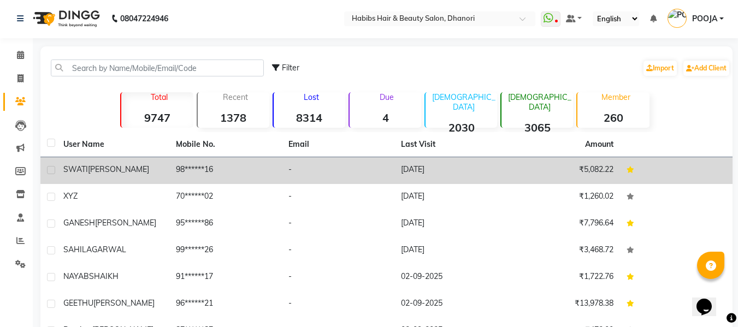
click at [288, 168] on td "-" at bounding box center [338, 170] width 113 height 27
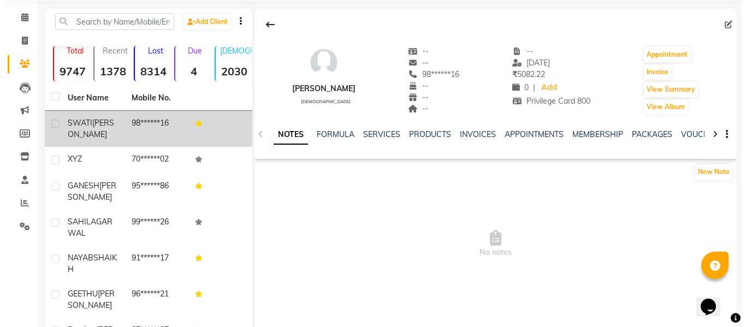
scroll to position [39, 0]
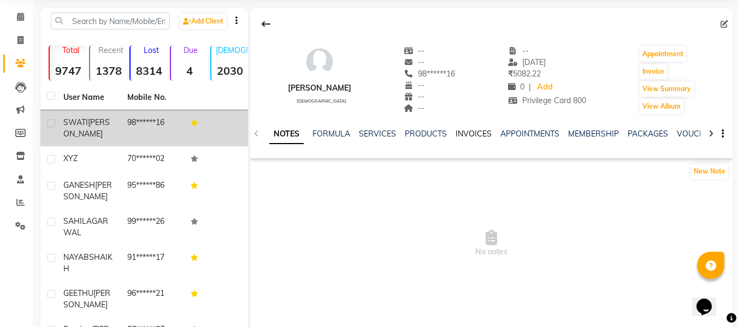
click at [474, 137] on link "INVOICES" at bounding box center [474, 134] width 36 height 10
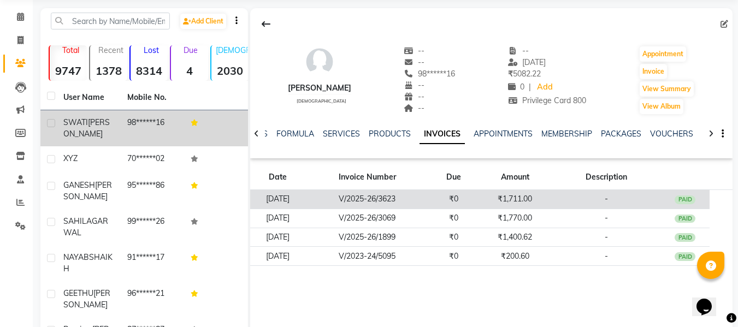
click at [474, 193] on td "₹0" at bounding box center [453, 199] width 49 height 19
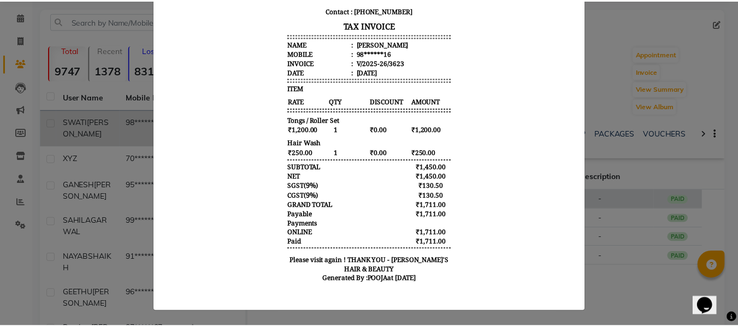
scroll to position [145, 0]
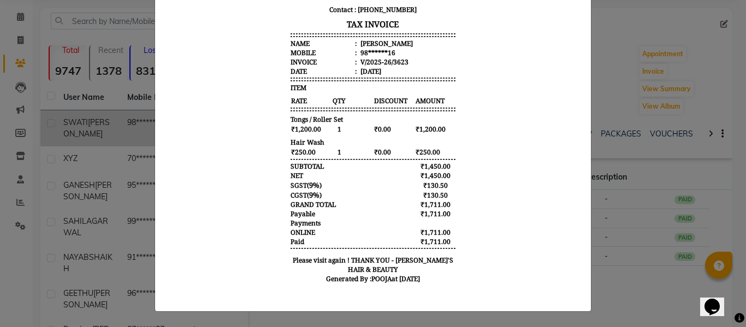
click at [125, 143] on ngb-modal-window "INVOICE View Invoice Close" at bounding box center [373, 163] width 746 height 327
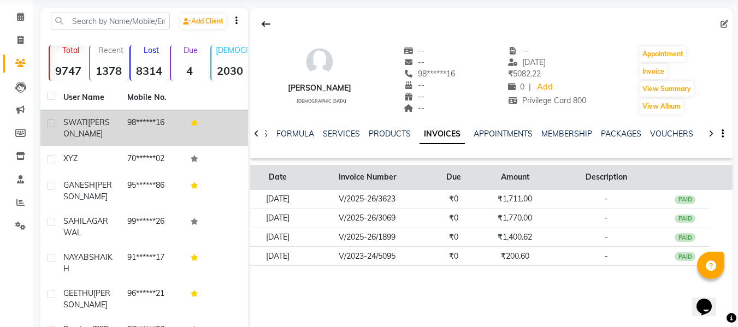
scroll to position [0, 0]
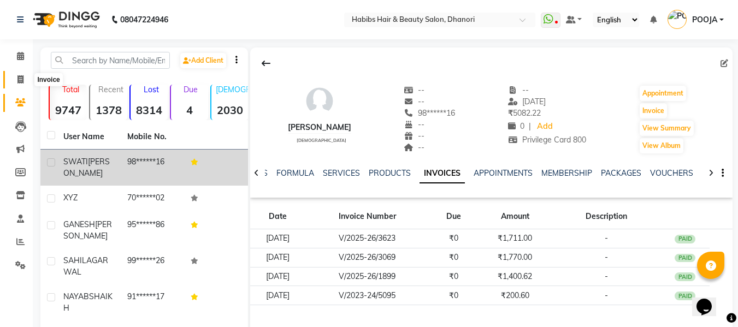
click at [18, 82] on icon at bounding box center [20, 79] width 6 height 8
select select "service"
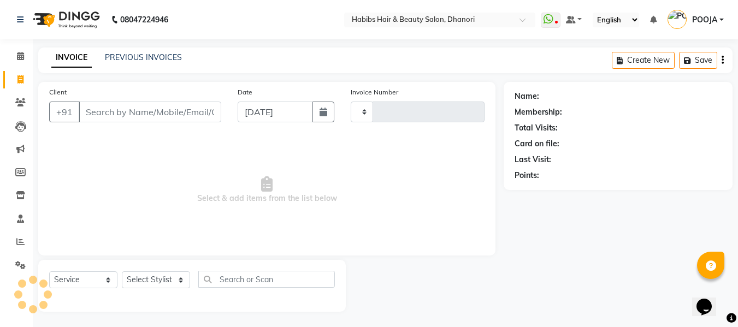
type input "3624"
select select "4967"
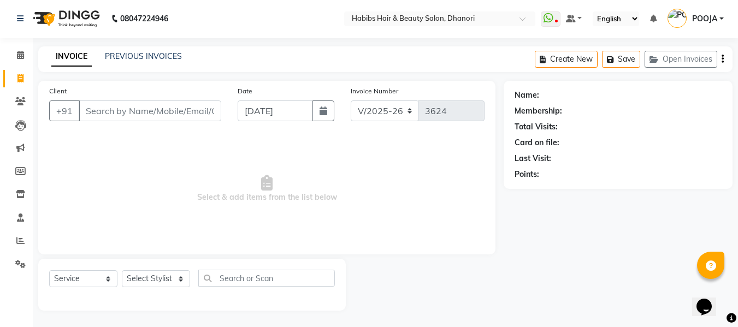
click at [190, 114] on input "Client" at bounding box center [150, 111] width 143 height 21
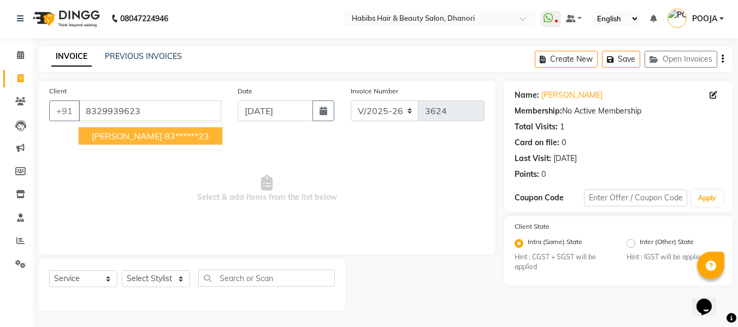
click at [181, 140] on ngb-highlight "83******23" at bounding box center [186, 136] width 45 height 11
type input "83******23"
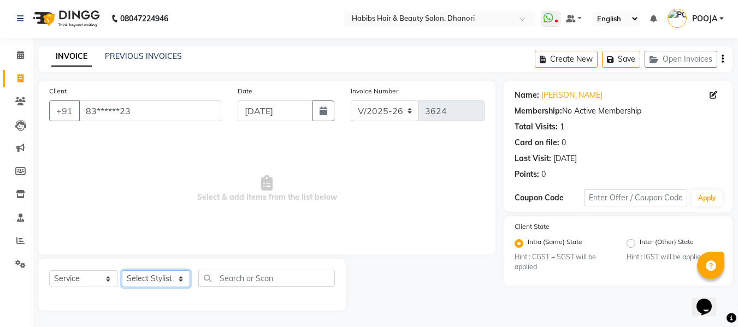
click at [150, 272] on select "Select Stylist Admin [PERSON_NAME] [PERSON_NAME] DIVYA [PERSON_NAME] [PERSON_NA…" at bounding box center [156, 278] width 68 height 17
select select "40478"
click at [122, 270] on select "Select Stylist Admin [PERSON_NAME] [PERSON_NAME] DIVYA [PERSON_NAME] [PERSON_NA…" at bounding box center [156, 278] width 68 height 17
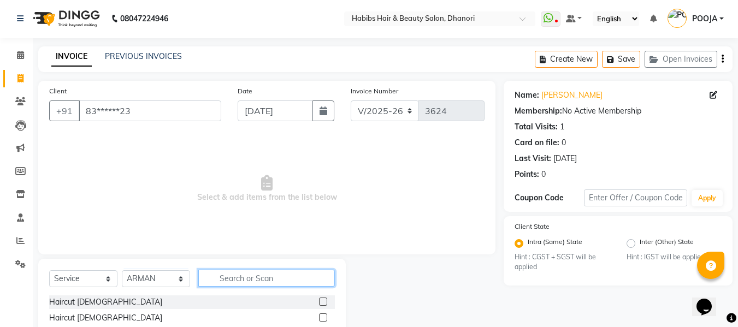
click at [266, 277] on input "text" at bounding box center [266, 278] width 137 height 17
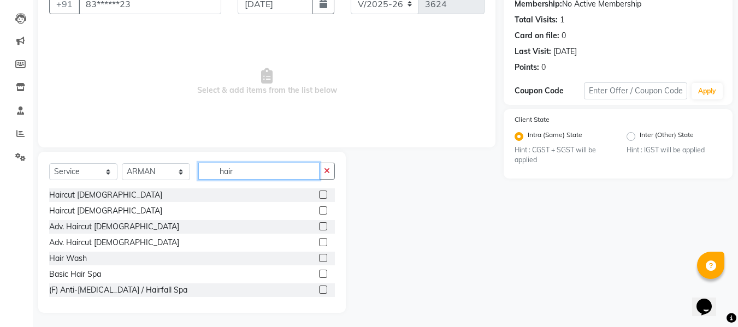
scroll to position [110, 0]
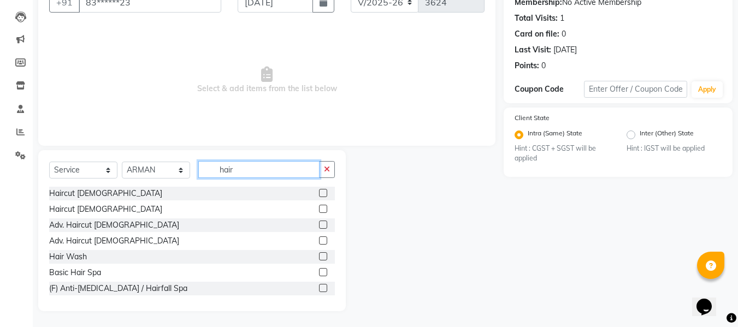
type input "hair"
click at [319, 212] on label at bounding box center [323, 209] width 8 height 8
click at [319, 212] on input "checkbox" at bounding box center [322, 209] width 7 height 7
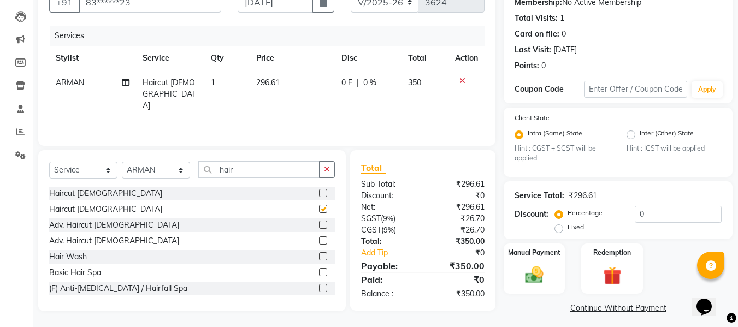
checkbox input "false"
click at [531, 272] on img at bounding box center [534, 275] width 31 height 22
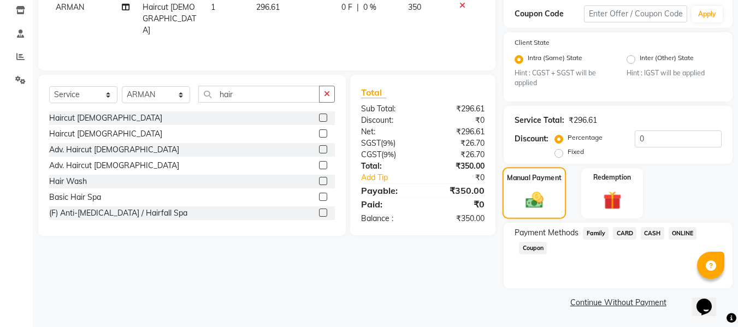
scroll to position [184, 0]
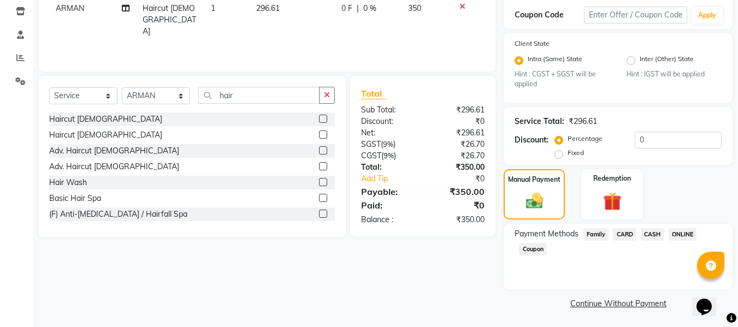
click at [691, 236] on span "ONLINE" at bounding box center [683, 234] width 28 height 13
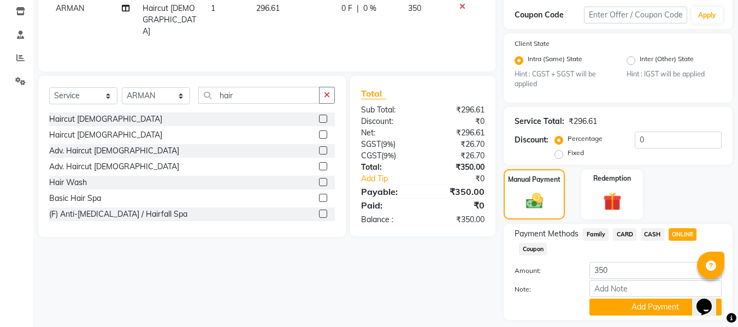
scroll to position [216, 0]
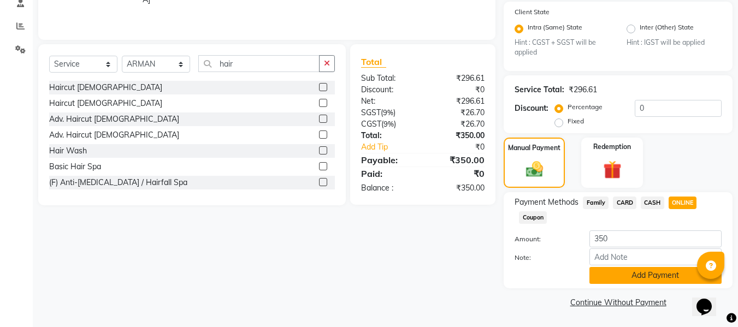
click at [627, 272] on button "Add Payment" at bounding box center [656, 275] width 132 height 17
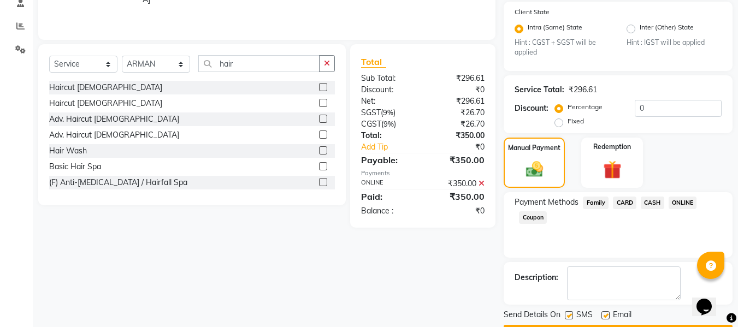
scroll to position [247, 0]
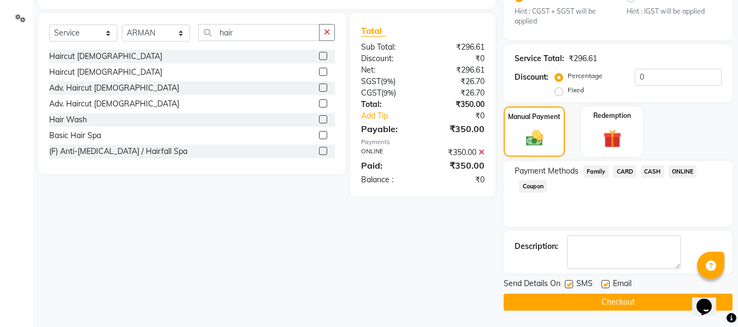
click at [616, 302] on button "Checkout" at bounding box center [618, 302] width 229 height 17
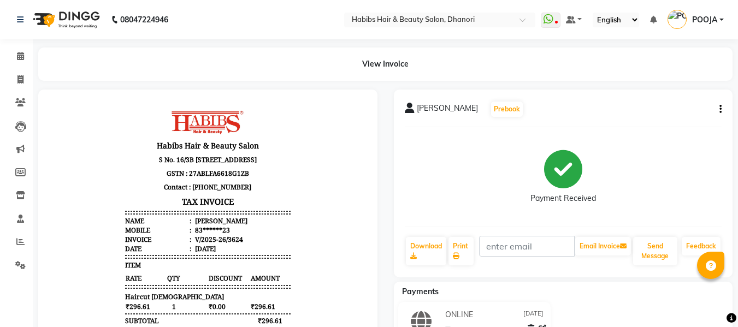
click at [18, 93] on li "Clients" at bounding box center [16, 102] width 33 height 23
click at [18, 79] on icon at bounding box center [20, 79] width 6 height 8
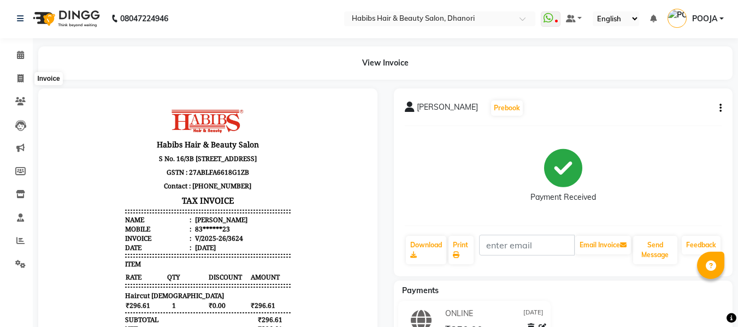
select select "4967"
select select "service"
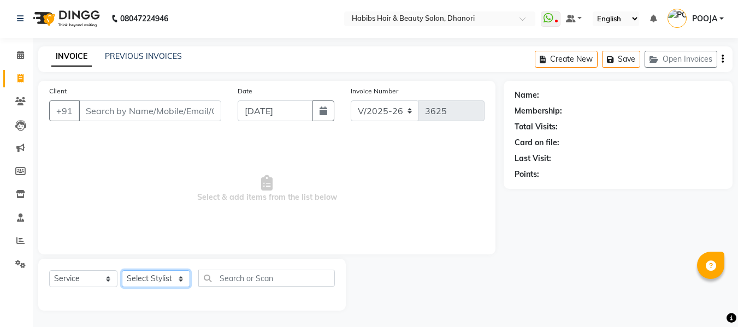
click at [145, 287] on select "Select Stylist Admin [PERSON_NAME] [PERSON_NAME] DIVYA [PERSON_NAME] [PERSON_NA…" at bounding box center [156, 278] width 68 height 17
select select "35846"
click at [122, 270] on select "Select Stylist Admin [PERSON_NAME] [PERSON_NAME] DIVYA [PERSON_NAME] [PERSON_NA…" at bounding box center [156, 278] width 68 height 17
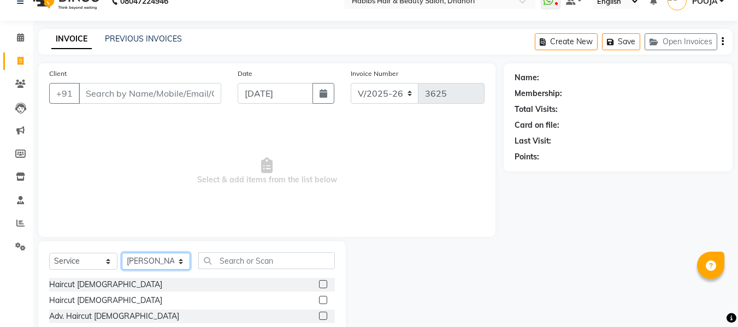
scroll to position [23, 0]
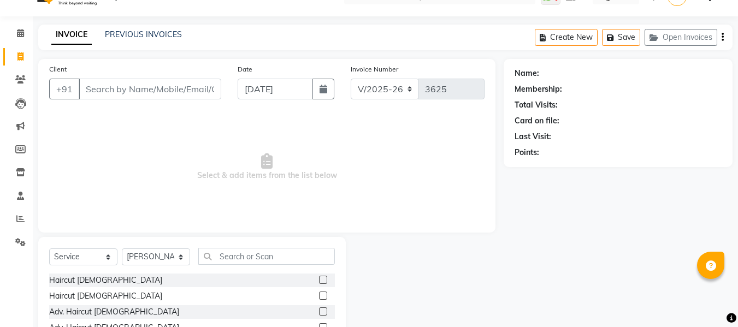
click at [319, 282] on label at bounding box center [323, 280] width 8 height 8
click at [319, 282] on input "checkbox" at bounding box center [322, 280] width 7 height 7
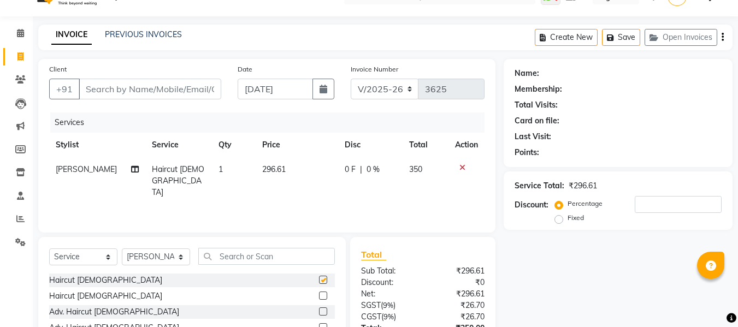
checkbox input "false"
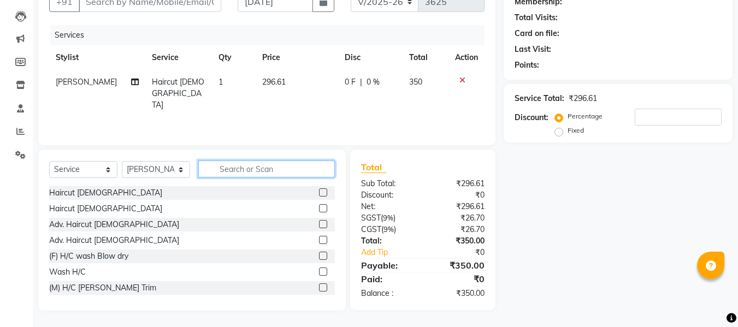
click at [258, 171] on input "text" at bounding box center [266, 169] width 137 height 17
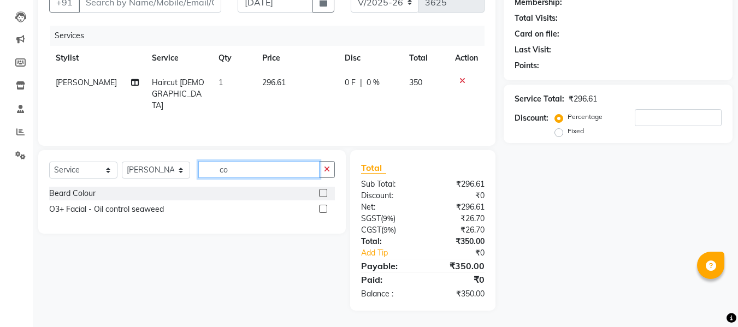
scroll to position [110, 0]
type input "c"
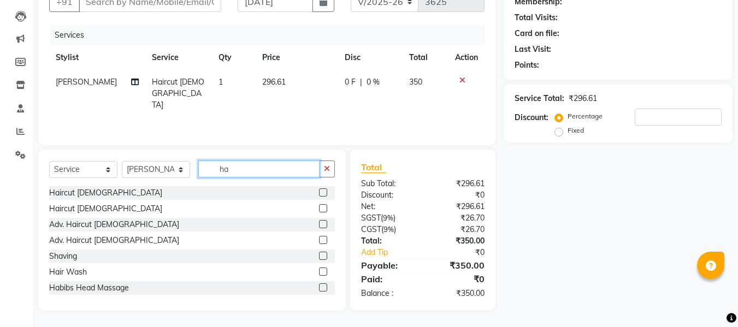
type input "h"
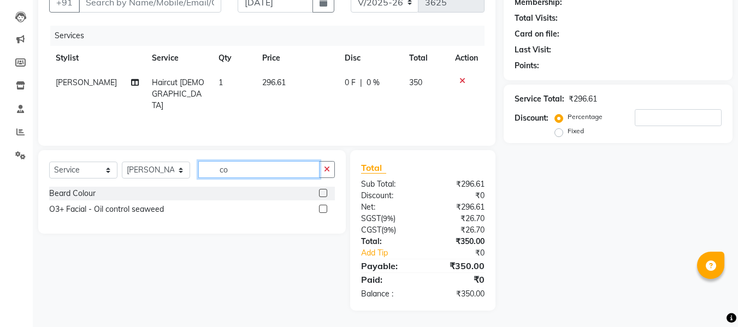
type input "c"
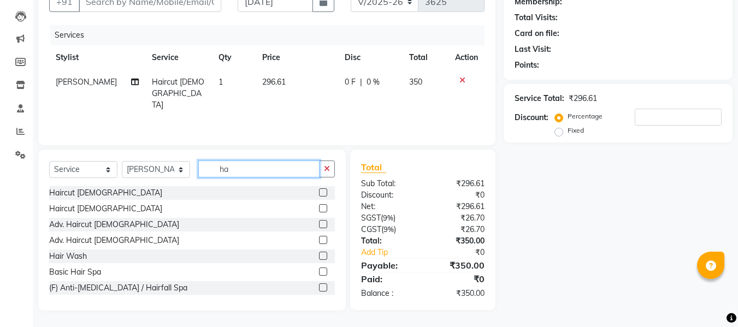
type input "h"
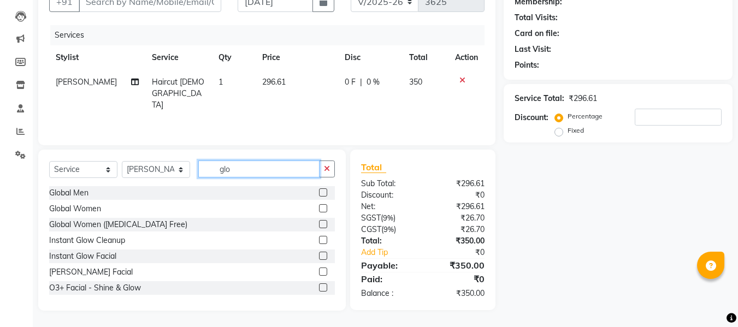
type input "glo"
click at [319, 189] on label at bounding box center [323, 193] width 8 height 8
click at [319, 190] on input "checkbox" at bounding box center [322, 193] width 7 height 7
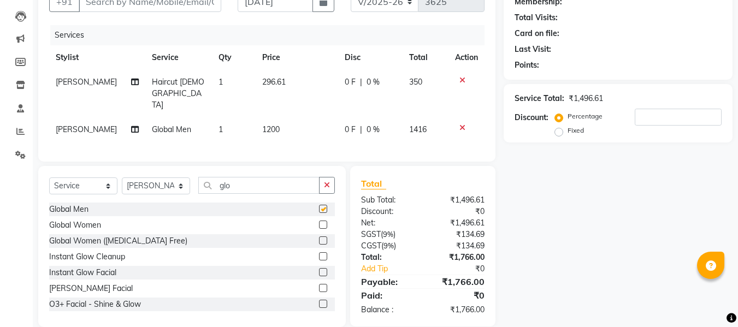
checkbox input "false"
click at [461, 81] on icon at bounding box center [463, 80] width 6 height 8
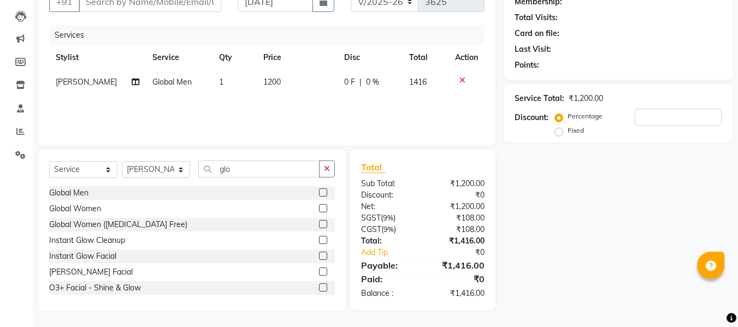
click at [461, 75] on td at bounding box center [467, 82] width 36 height 25
click at [461, 78] on icon at bounding box center [463, 80] width 6 height 8
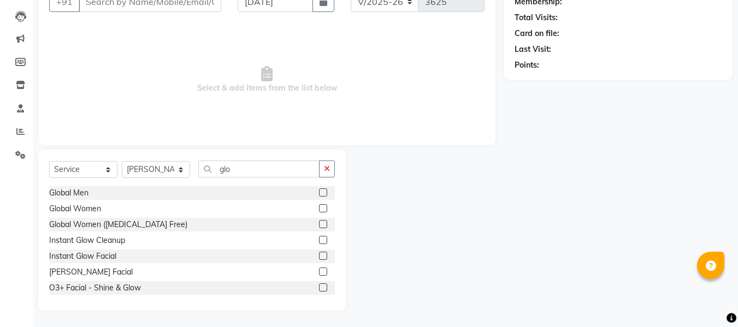
scroll to position [0, 0]
